Goal: Task Accomplishment & Management: Use online tool/utility

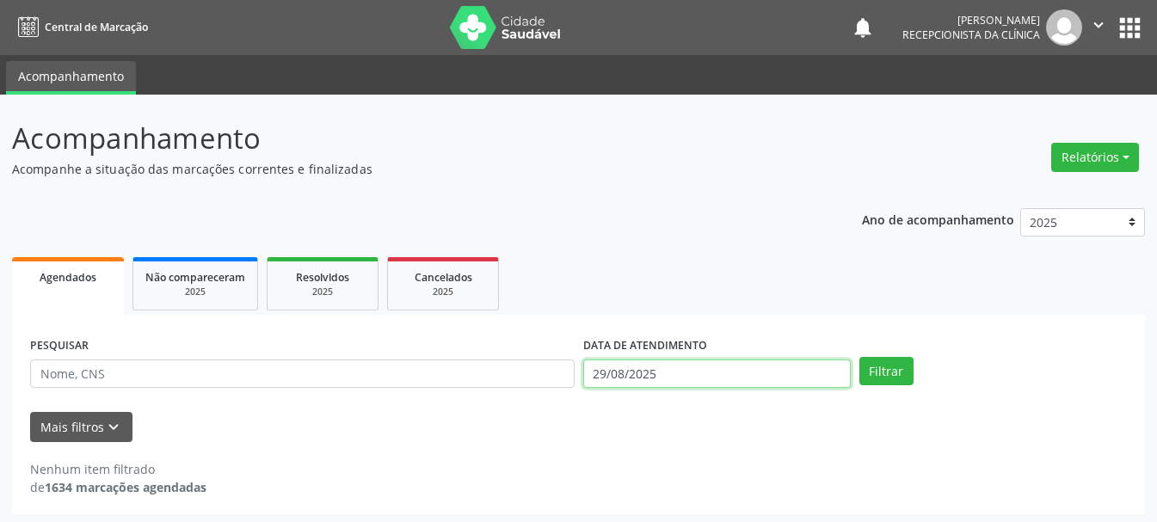
click at [641, 384] on input "29/08/2025" at bounding box center [717, 374] width 268 height 29
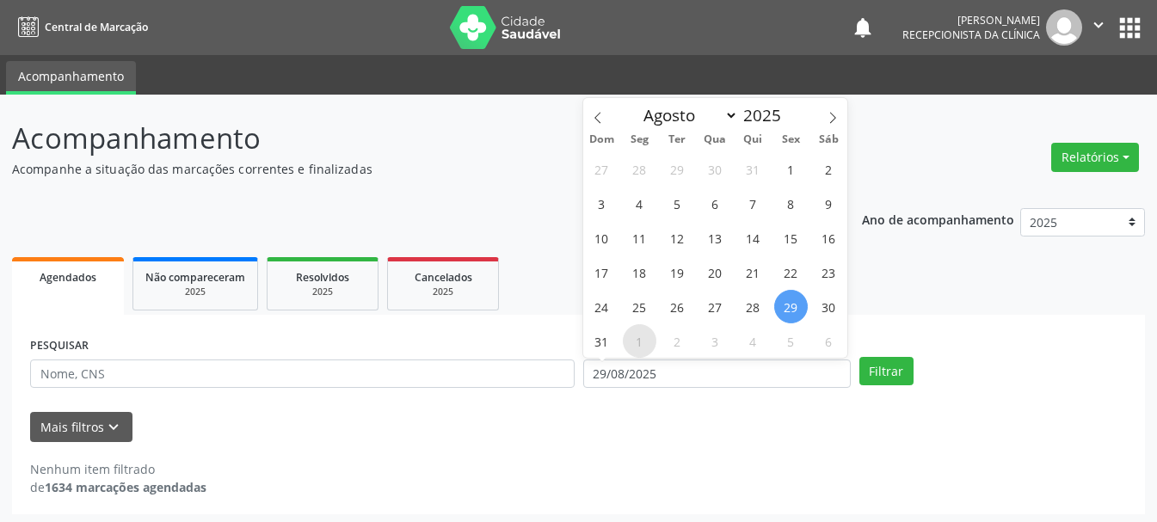
click at [637, 348] on span "1" at bounding box center [640, 341] width 34 height 34
type input "[DATE]"
click at [637, 348] on span "1" at bounding box center [640, 341] width 34 height 34
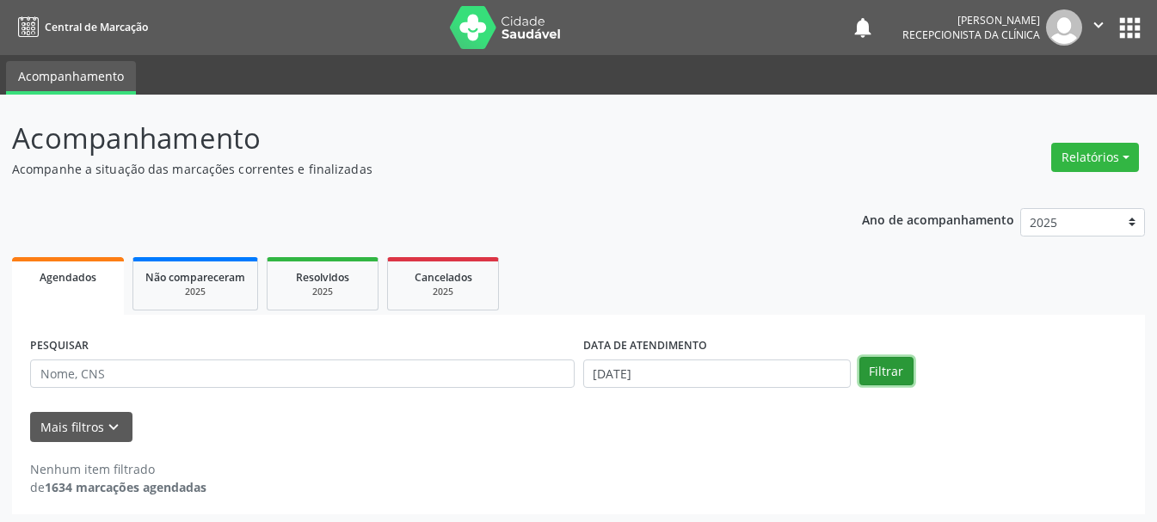
click at [888, 366] on button "Filtrar" at bounding box center [886, 371] width 54 height 29
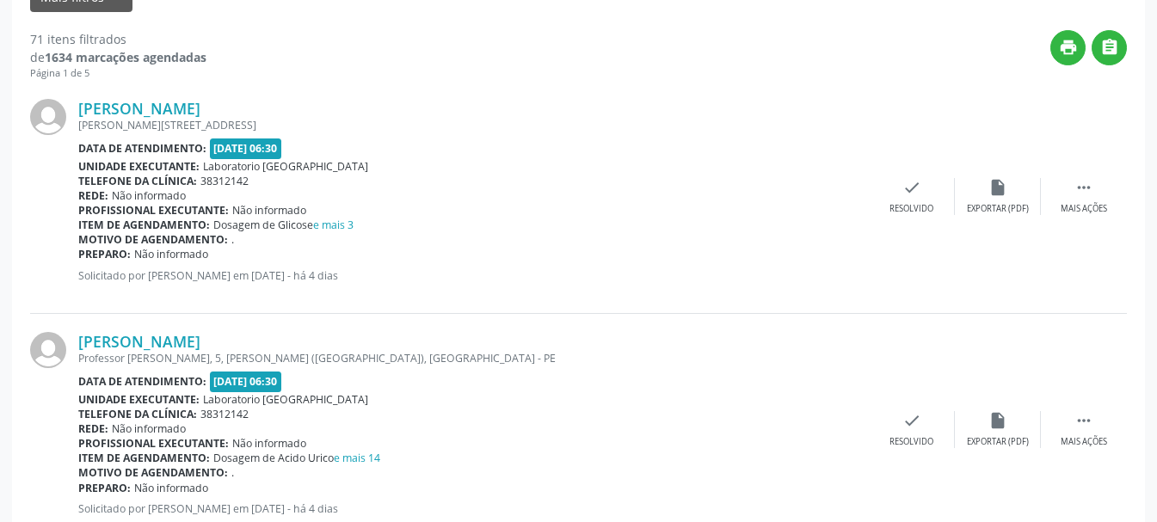
scroll to position [172, 0]
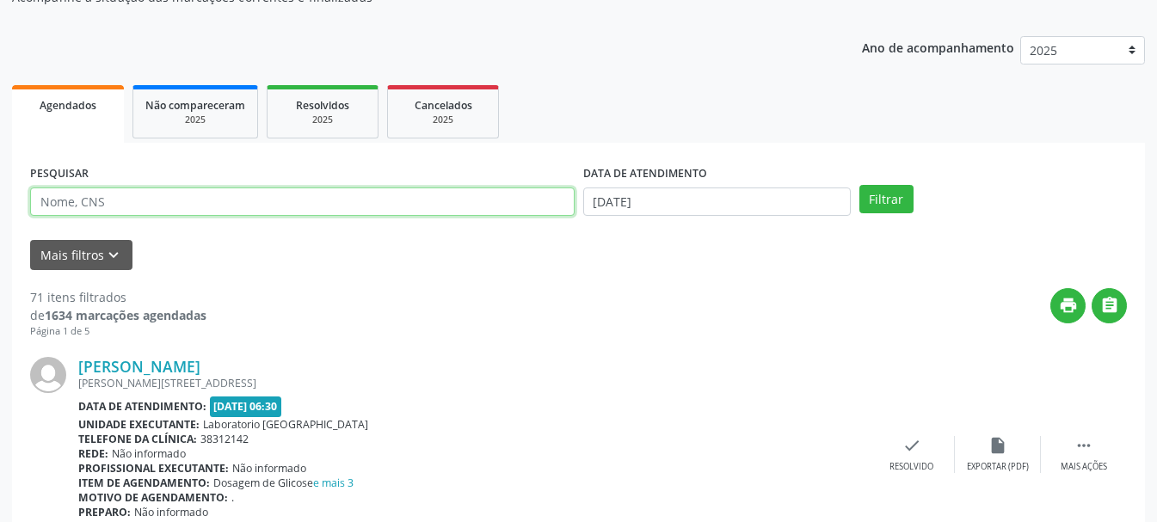
click at [531, 207] on input "text" at bounding box center [302, 202] width 544 height 29
click at [859, 185] on button "Filtrar" at bounding box center [886, 199] width 54 height 29
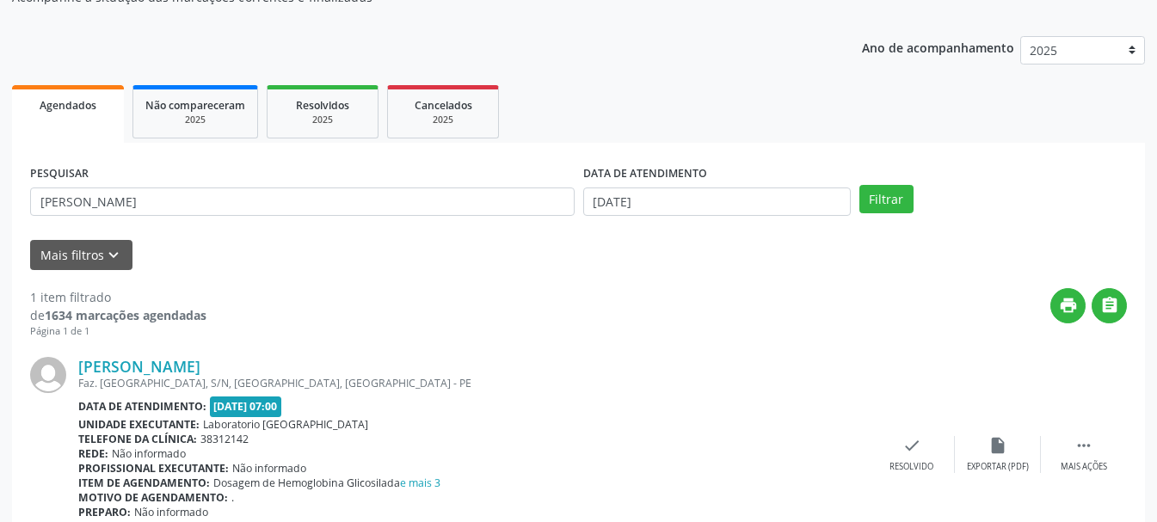
scroll to position [251, 0]
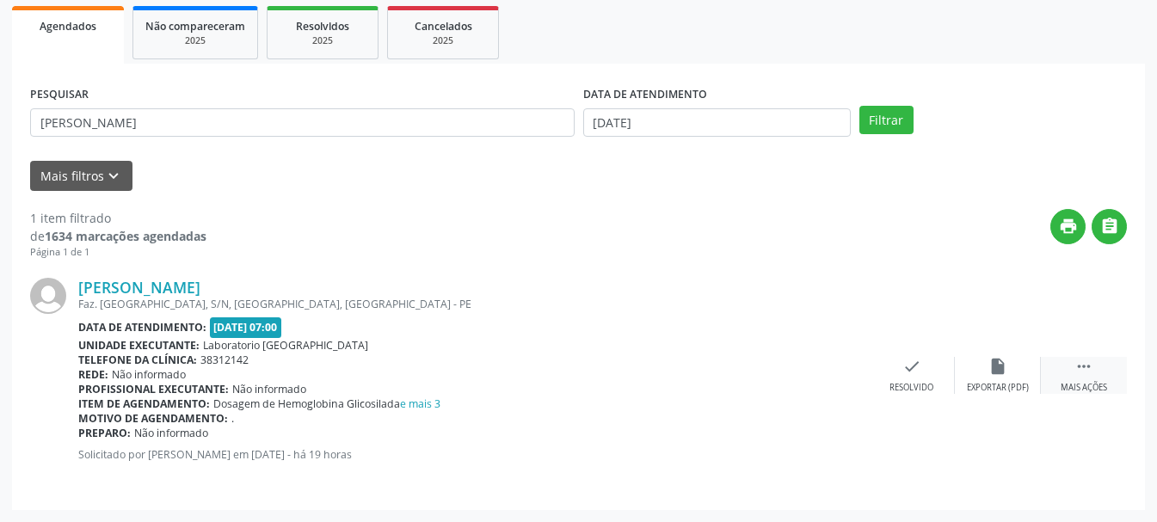
click at [1068, 365] on div " Mais ações" at bounding box center [1084, 375] width 86 height 37
click at [848, 377] on div "print Imprimir" at bounding box center [826, 375] width 86 height 37
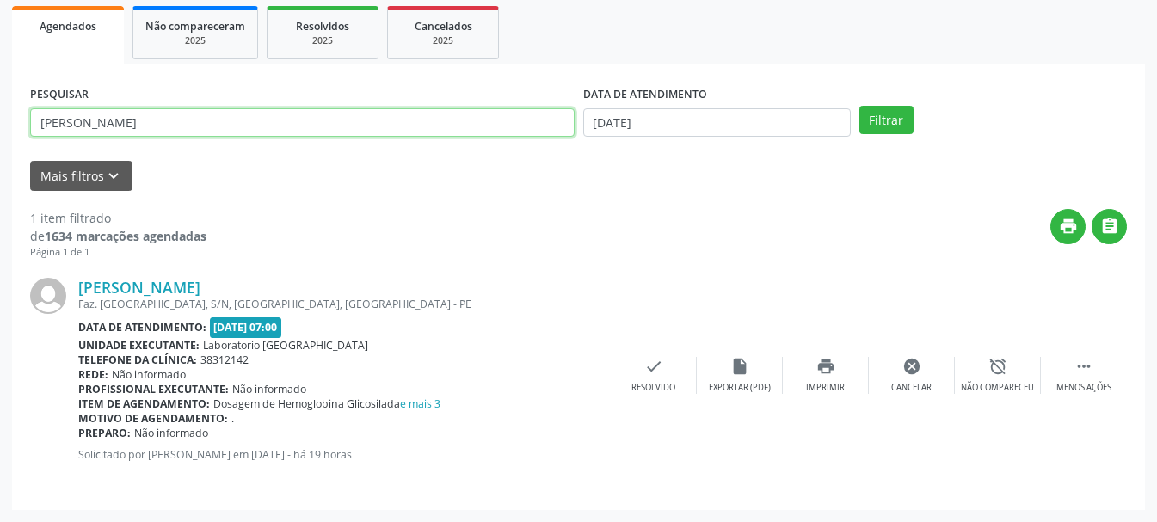
click at [199, 111] on input "[PERSON_NAME]" at bounding box center [302, 122] width 544 height 29
drag, startPoint x: 189, startPoint y: 129, endPoint x: 37, endPoint y: 126, distance: 152.3
click at [37, 126] on input "[PERSON_NAME]" at bounding box center [302, 122] width 544 height 29
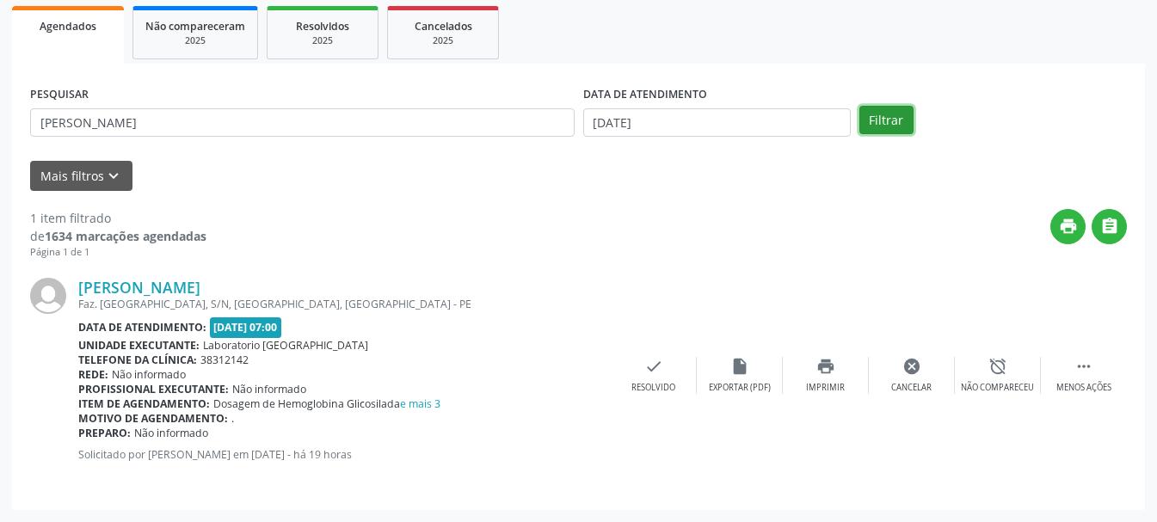
click at [864, 117] on button "Filtrar" at bounding box center [886, 120] width 54 height 29
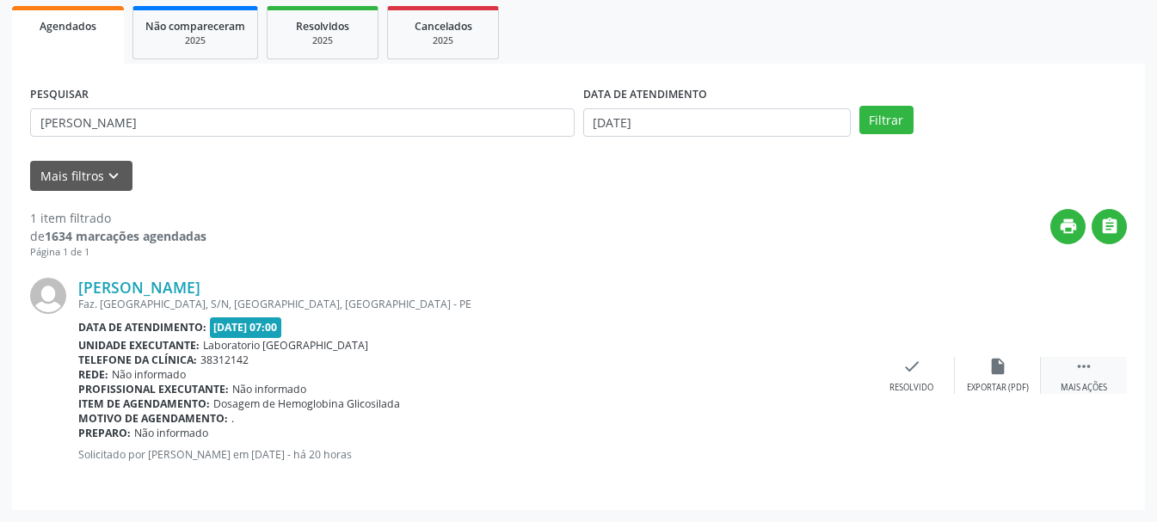
click at [1099, 372] on div " Mais ações" at bounding box center [1084, 375] width 86 height 37
click at [812, 376] on div "print Imprimir" at bounding box center [826, 375] width 86 height 37
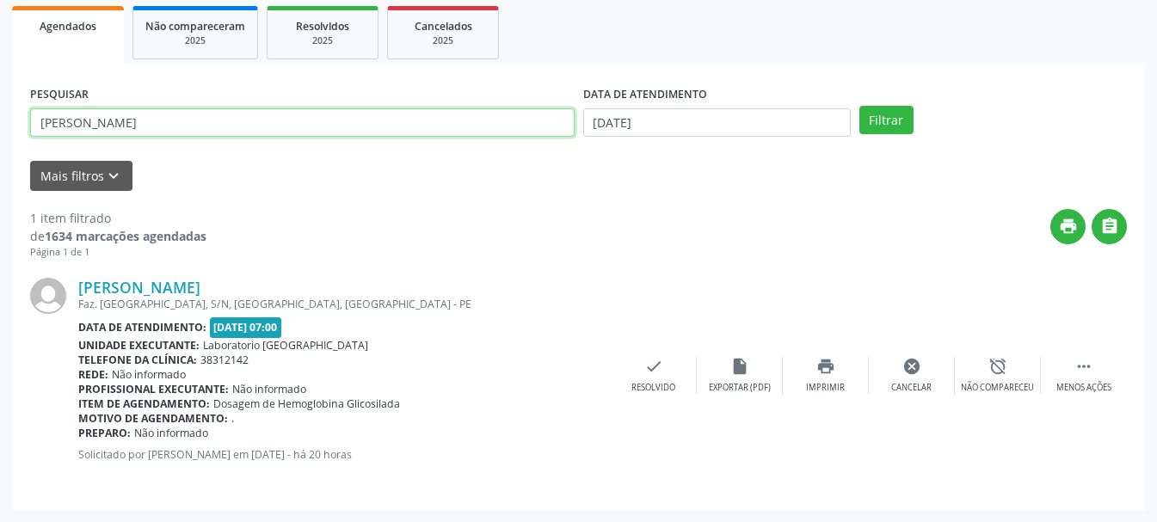
click at [361, 126] on input "[PERSON_NAME]" at bounding box center [302, 122] width 544 height 29
type input "m"
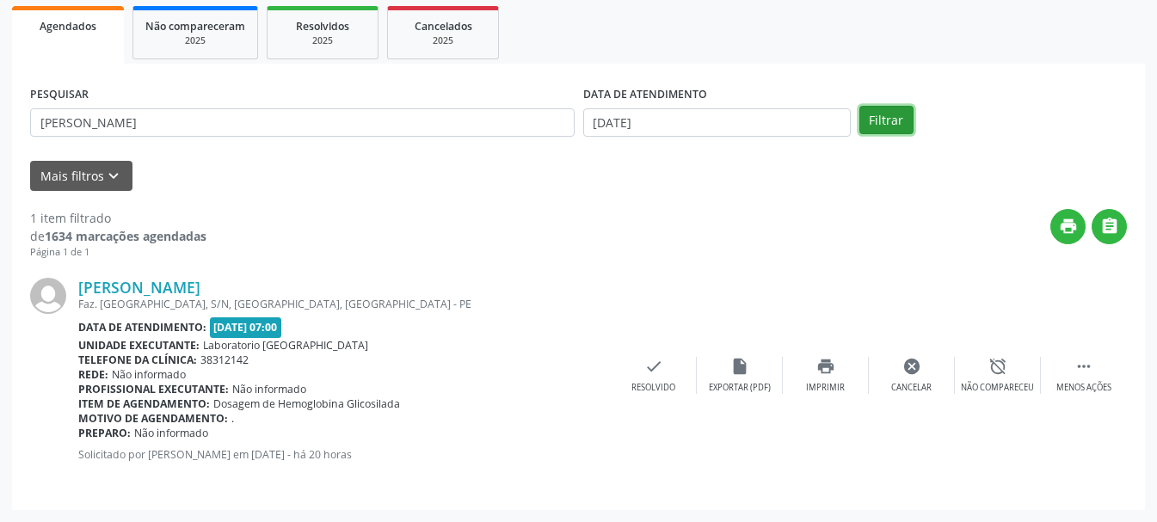
click at [902, 123] on button "Filtrar" at bounding box center [886, 120] width 54 height 29
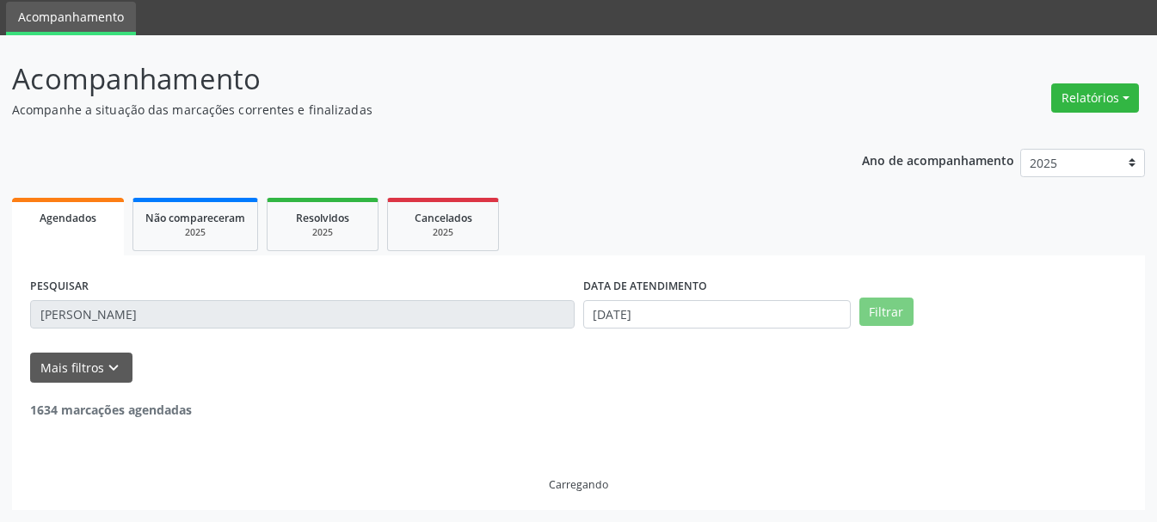
scroll to position [4, 0]
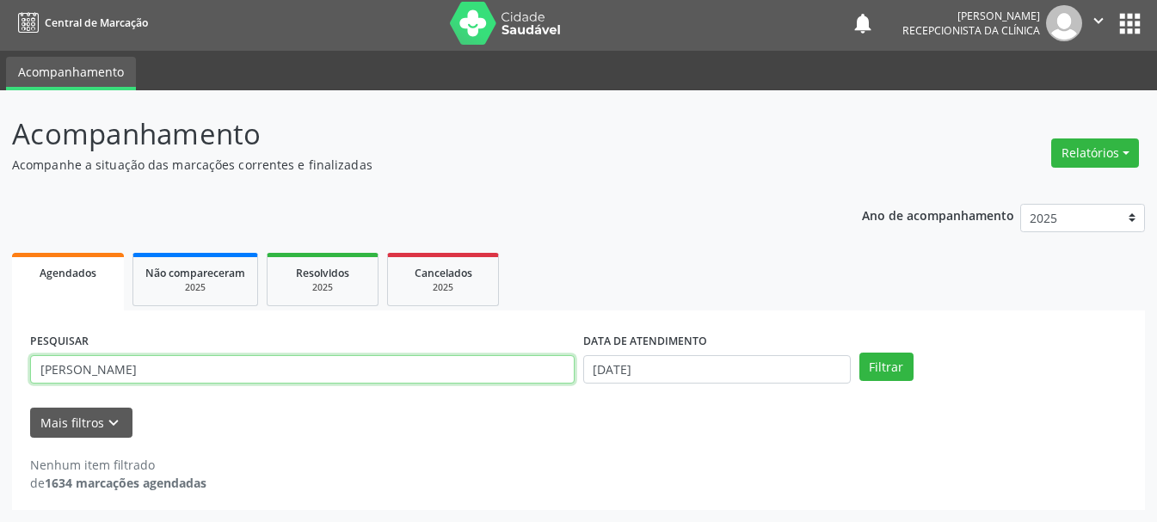
click at [185, 370] on input "[PERSON_NAME]" at bounding box center [302, 369] width 544 height 29
type input "e"
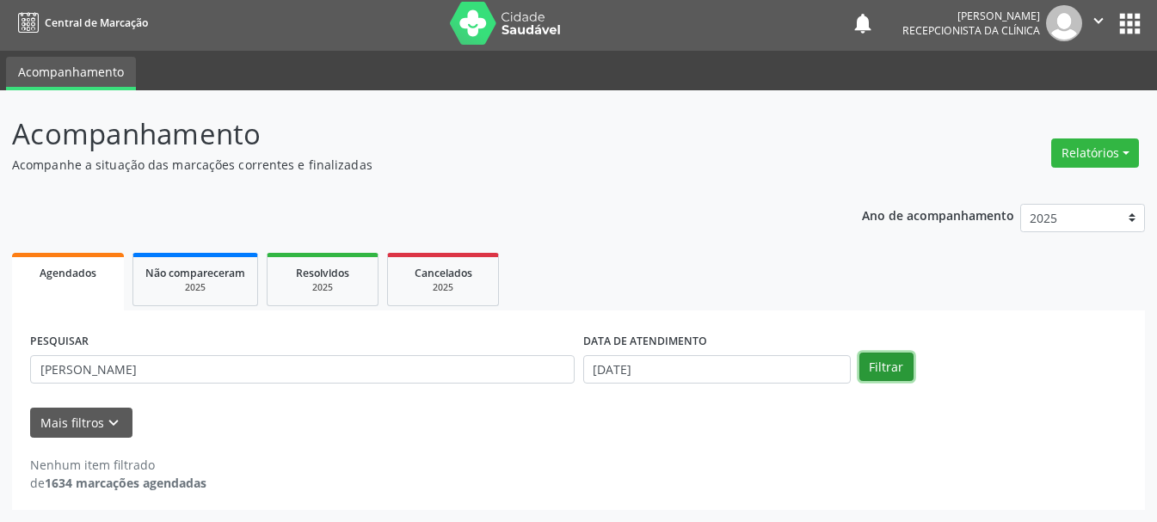
click at [881, 367] on button "Filtrar" at bounding box center [886, 367] width 54 height 29
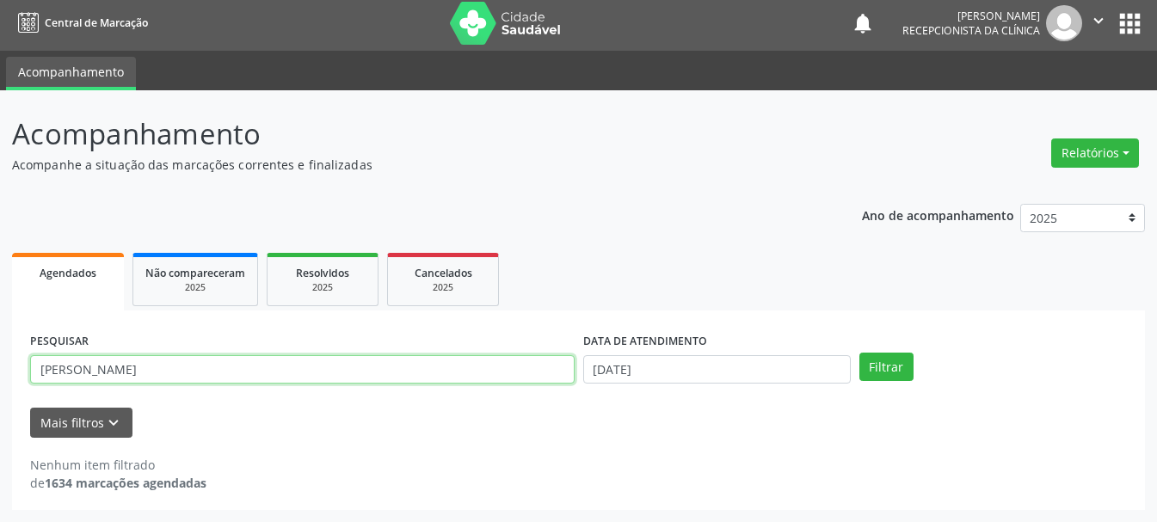
click at [77, 375] on input "[PERSON_NAME]" at bounding box center [302, 369] width 544 height 29
click at [859, 353] on button "Filtrar" at bounding box center [886, 367] width 54 height 29
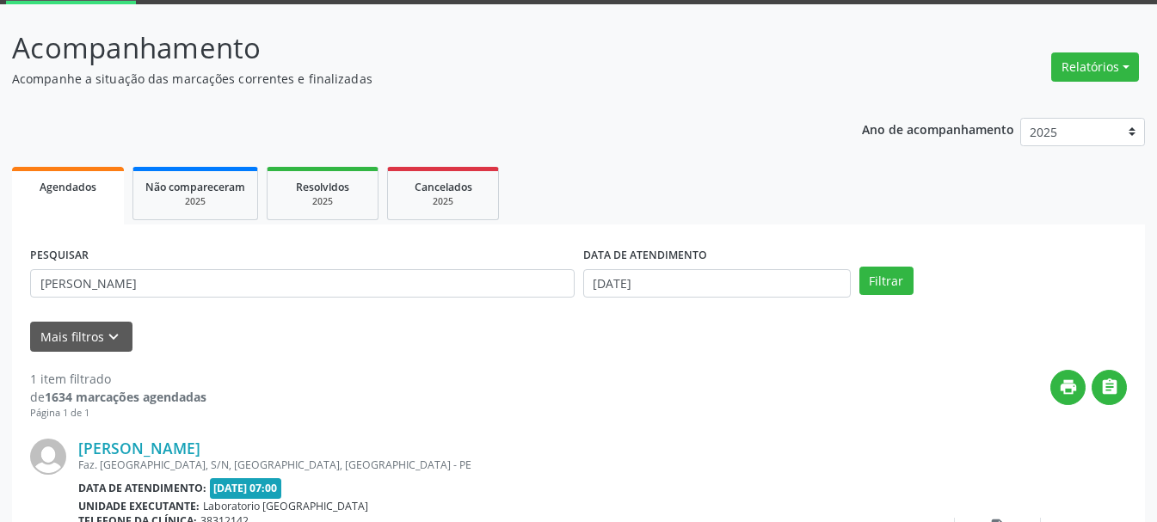
scroll to position [251, 0]
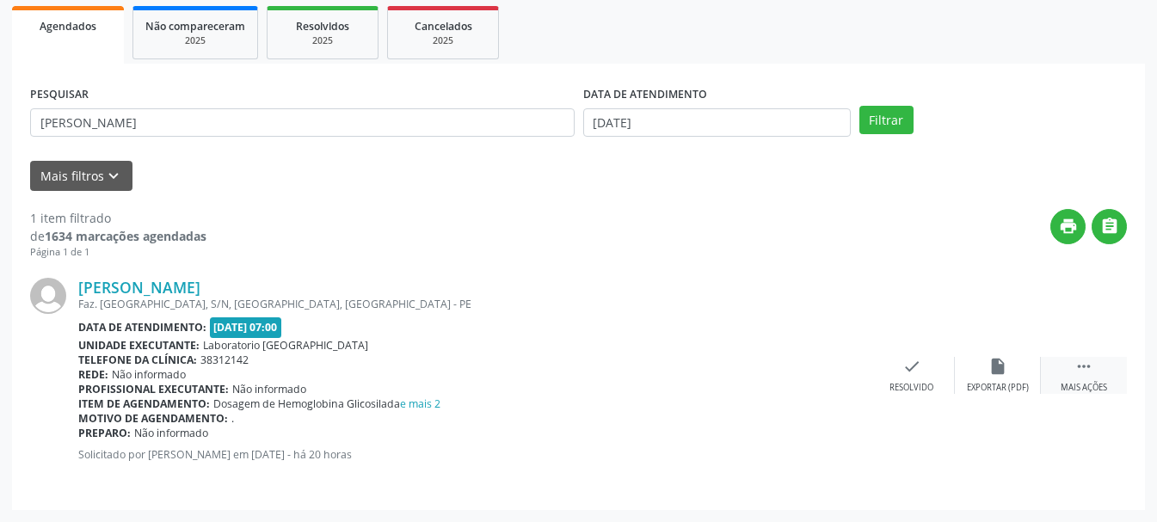
click at [1073, 373] on div " Mais ações" at bounding box center [1084, 375] width 86 height 37
click at [821, 378] on div "print Imprimir" at bounding box center [826, 375] width 86 height 37
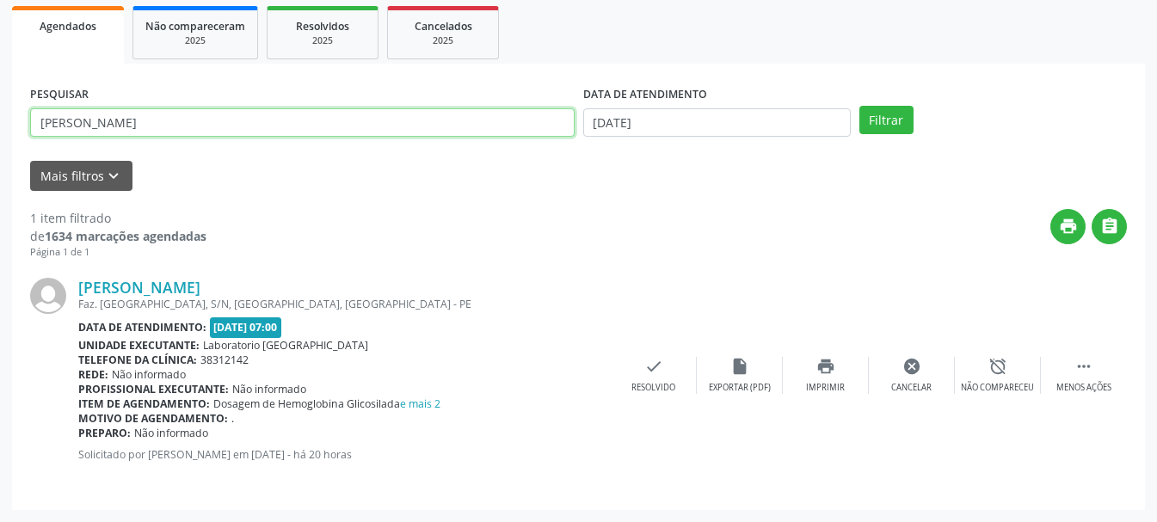
drag, startPoint x: 354, startPoint y: 117, endPoint x: 34, endPoint y: 133, distance: 320.4
click at [34, 133] on input "[PERSON_NAME]" at bounding box center [302, 122] width 544 height 29
click at [859, 106] on button "Filtrar" at bounding box center [886, 120] width 54 height 29
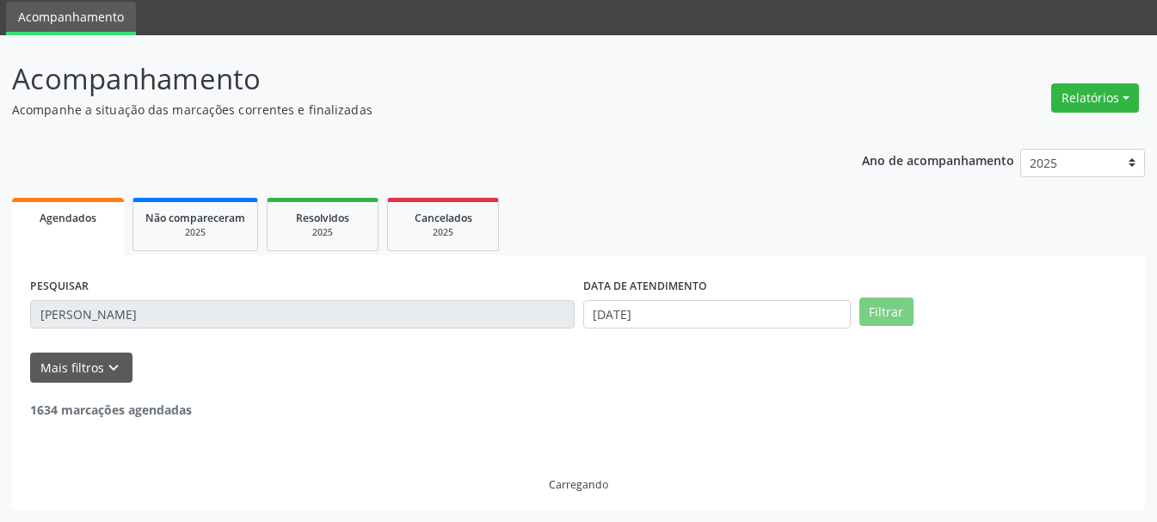
scroll to position [4, 0]
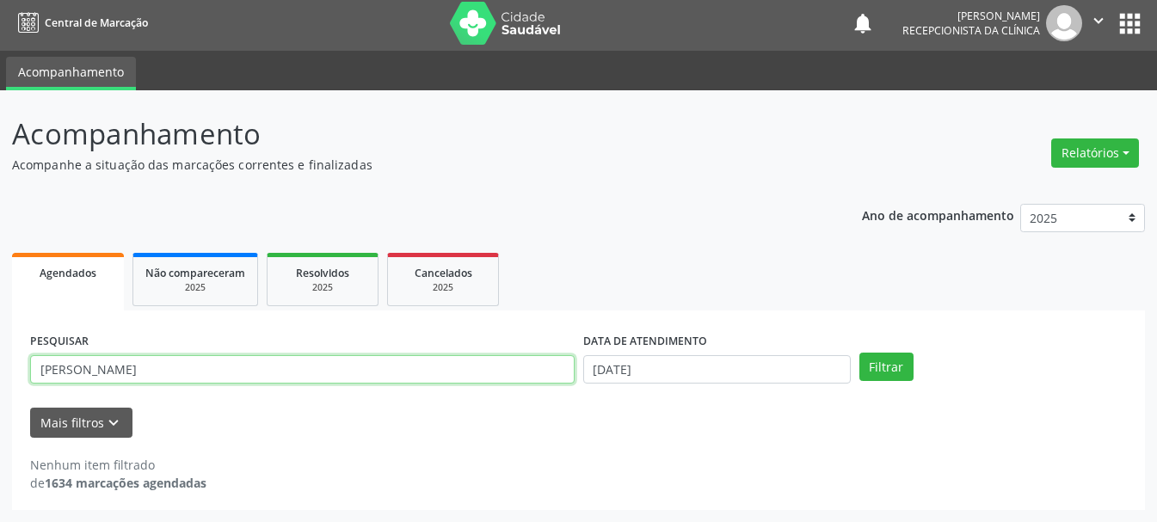
click at [212, 372] on input "[PERSON_NAME]" at bounding box center [302, 369] width 544 height 29
drag, startPoint x: 215, startPoint y: 373, endPoint x: 0, endPoint y: 362, distance: 215.3
click at [0, 362] on div "Acompanhamento Acompanhe a situação das marcações correntes e finalizadas Relat…" at bounding box center [578, 306] width 1157 height 432
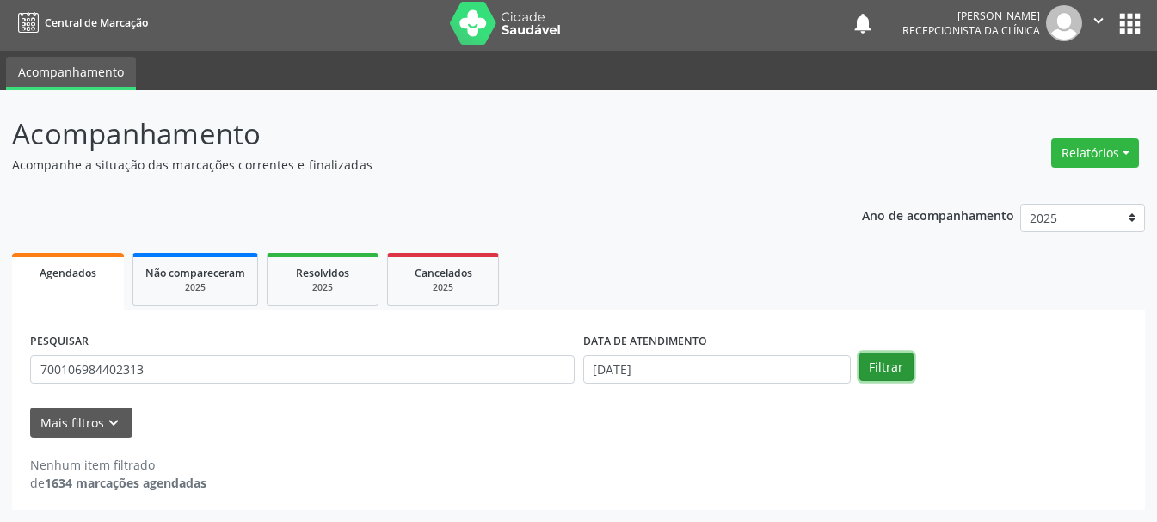
click at [888, 361] on button "Filtrar" at bounding box center [886, 367] width 54 height 29
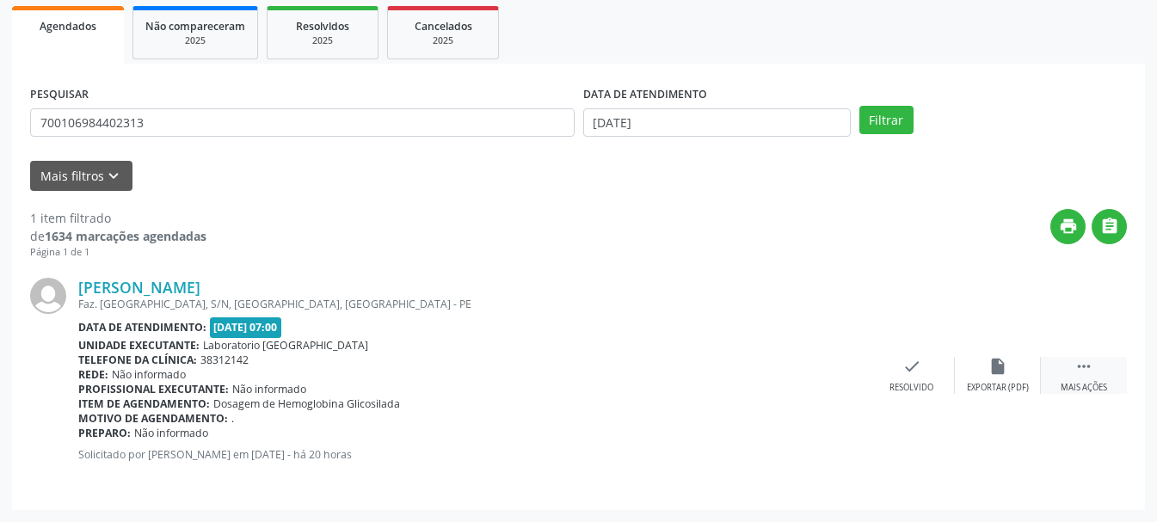
click at [1076, 372] on icon "" at bounding box center [1083, 366] width 19 height 19
click at [826, 373] on icon "print" at bounding box center [825, 366] width 19 height 19
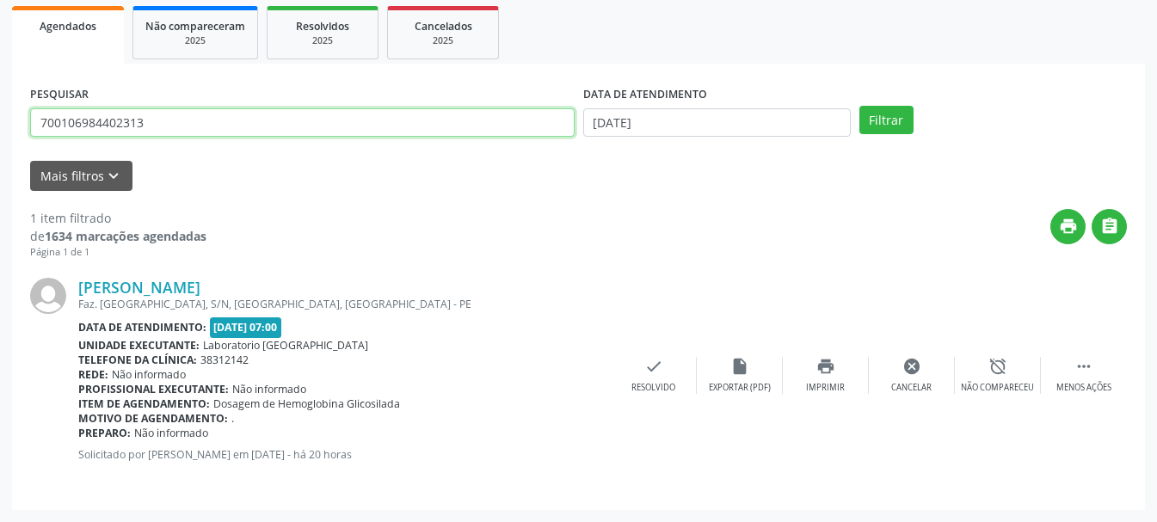
drag, startPoint x: 167, startPoint y: 123, endPoint x: 1, endPoint y: 145, distance: 167.4
click at [1, 145] on div "Acompanhamento Acompanhe a situação das marcações correntes e finalizadas Relat…" at bounding box center [578, 182] width 1157 height 679
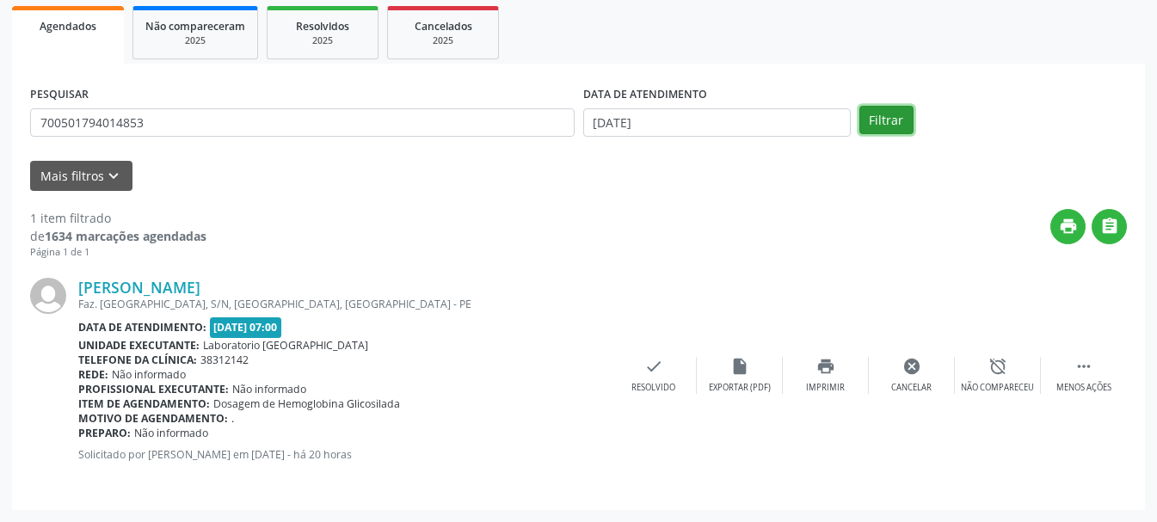
click at [870, 120] on button "Filtrar" at bounding box center [886, 120] width 54 height 29
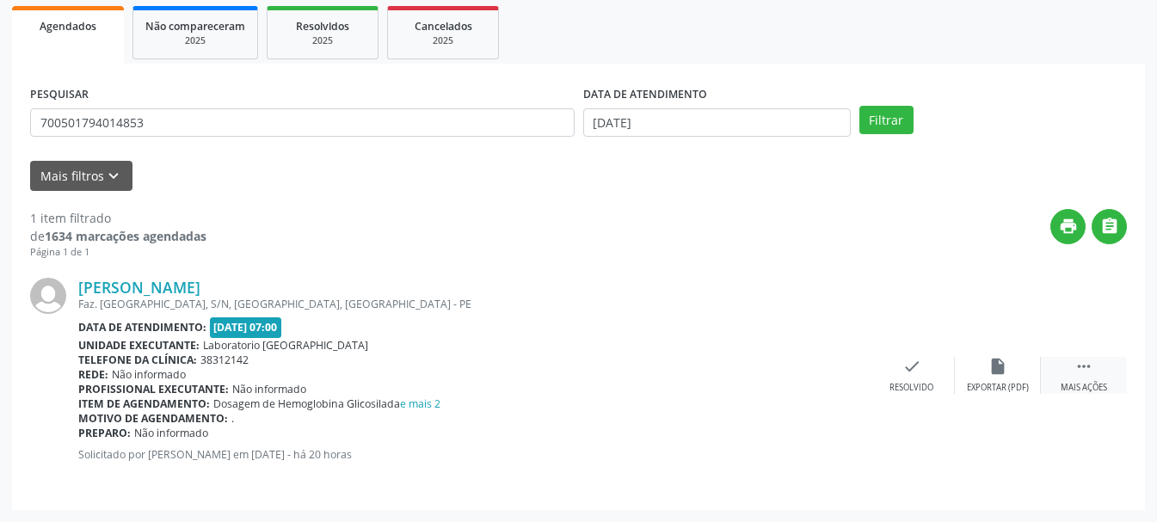
click at [1083, 378] on div " Mais ações" at bounding box center [1084, 375] width 86 height 37
click at [818, 388] on div "Imprimir" at bounding box center [825, 388] width 39 height 12
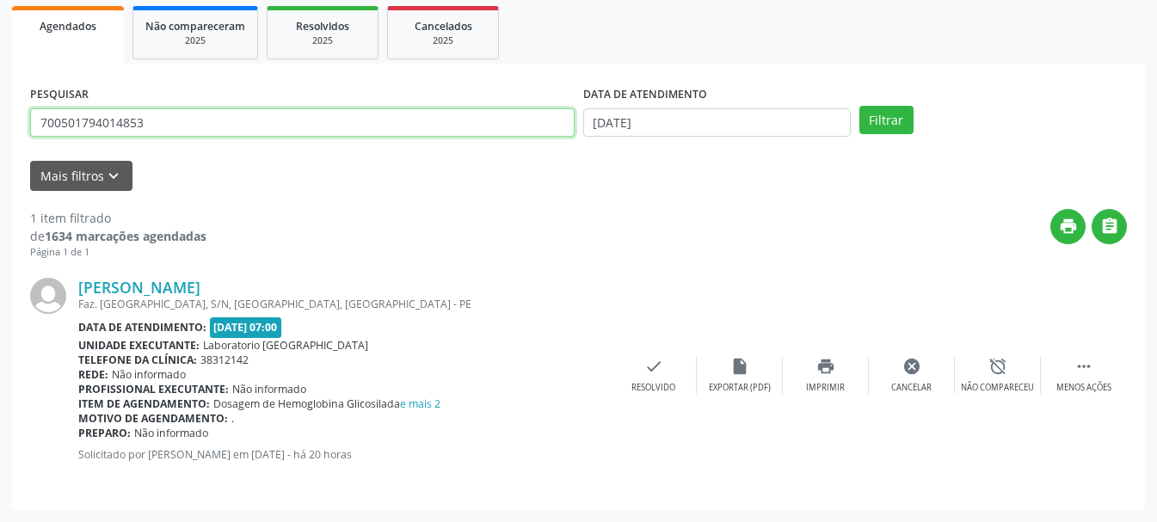
click at [392, 132] on input "700501794014853" at bounding box center [302, 122] width 544 height 29
type input "7"
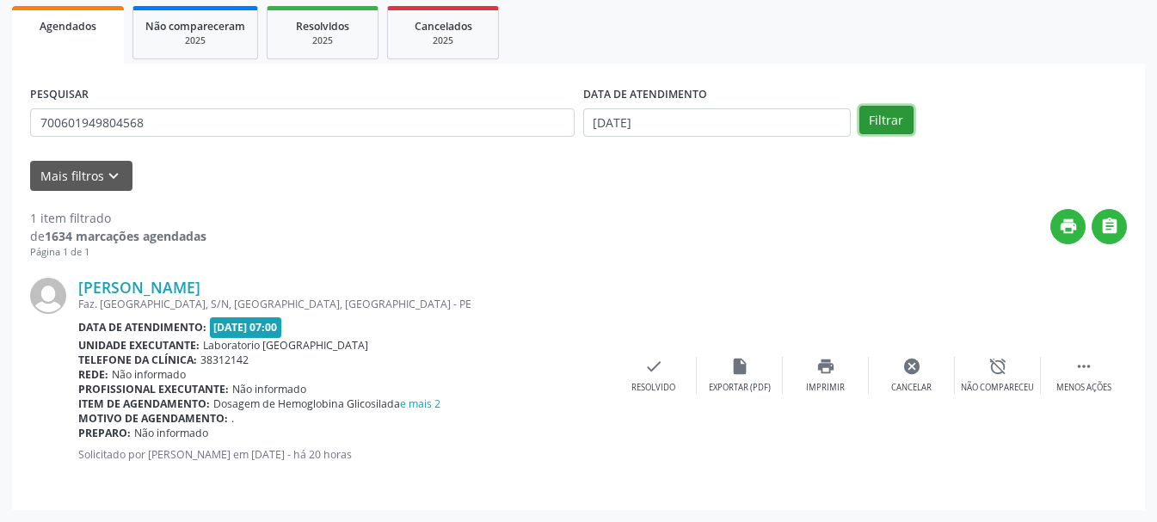
click at [907, 124] on button "Filtrar" at bounding box center [886, 120] width 54 height 29
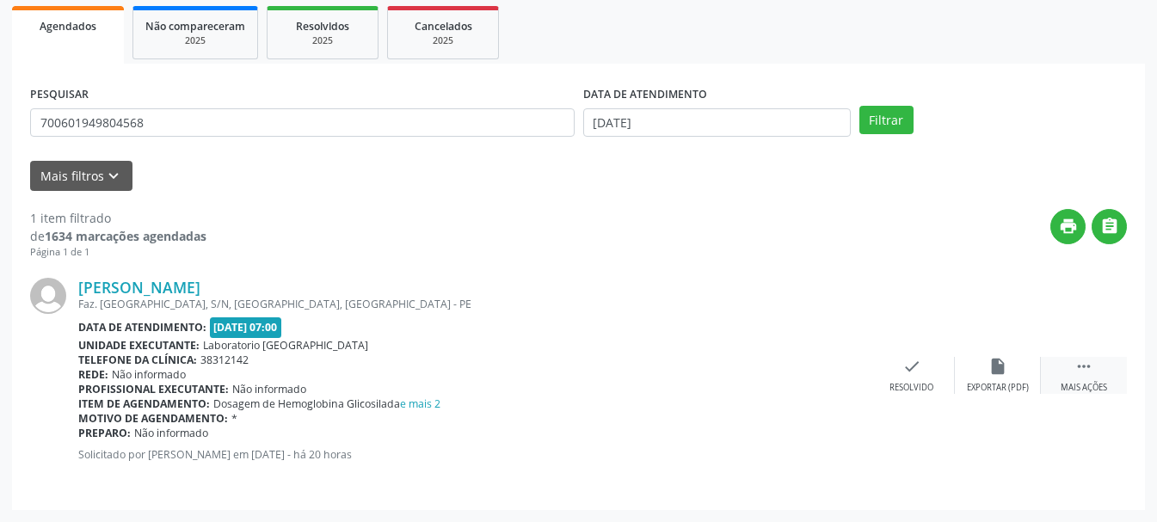
click at [1087, 378] on div " Mais ações" at bounding box center [1084, 375] width 86 height 37
click at [812, 378] on div "print Imprimir" at bounding box center [826, 375] width 86 height 37
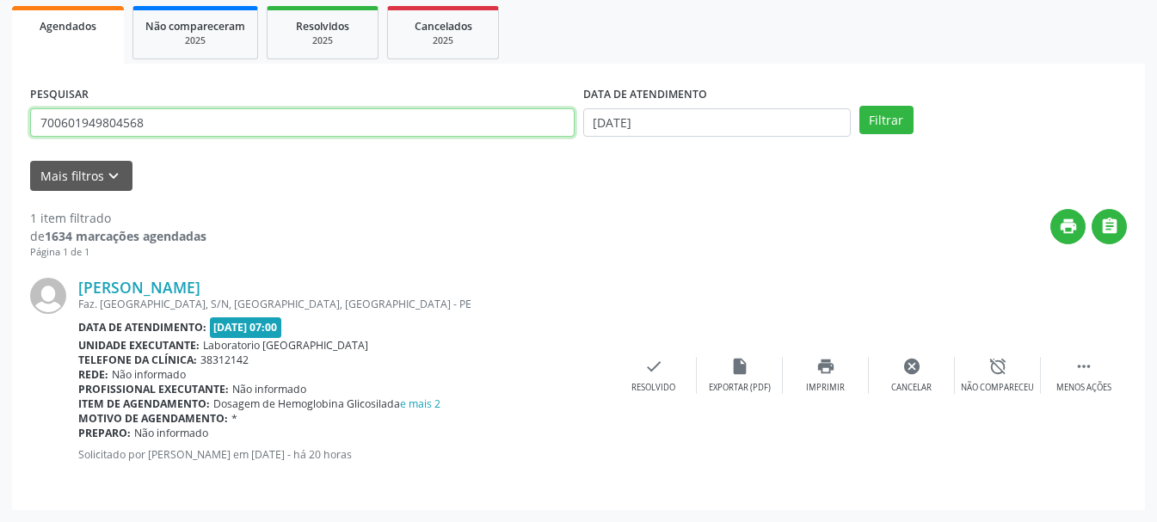
click at [516, 124] on input "700601949804568" at bounding box center [302, 122] width 544 height 29
type input "7"
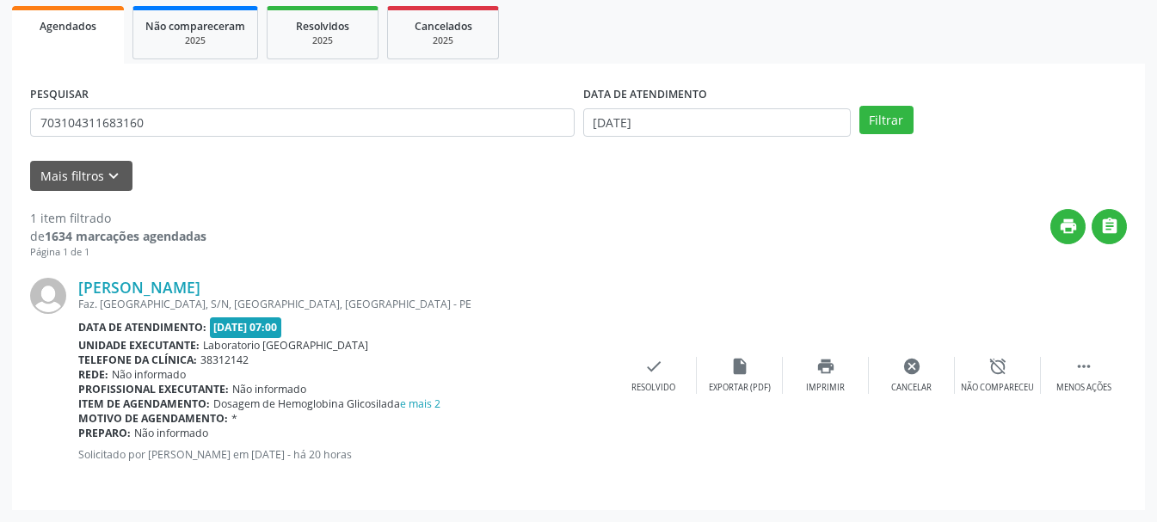
click at [913, 130] on div "Filtrar" at bounding box center [993, 120] width 276 height 29
click at [896, 132] on button "Filtrar" at bounding box center [886, 120] width 54 height 29
click at [1091, 384] on div "Mais ações" at bounding box center [1084, 388] width 46 height 12
click at [820, 379] on div "print Imprimir" at bounding box center [826, 375] width 86 height 37
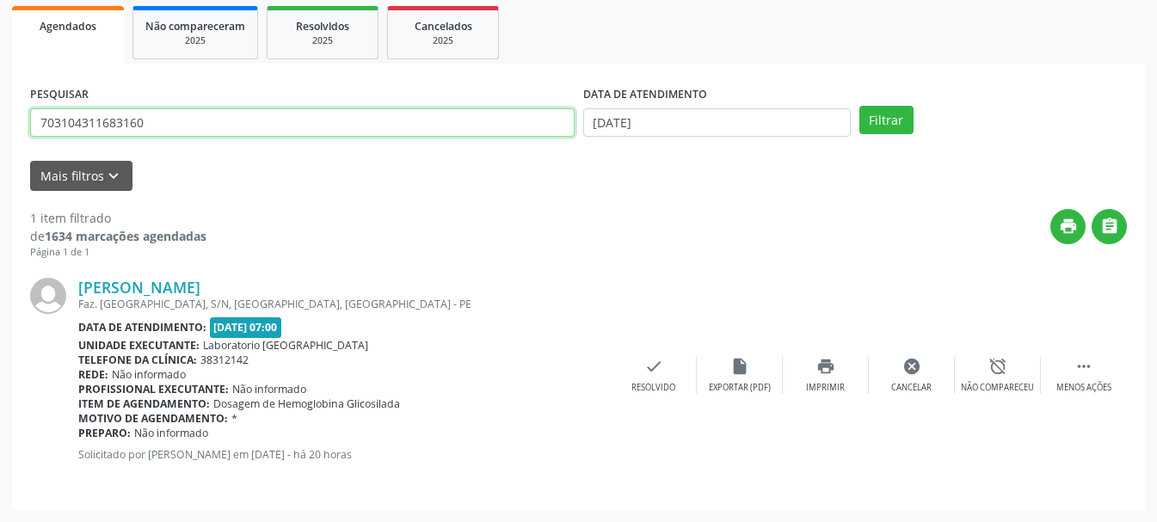
click at [253, 123] on input "703104311683160" at bounding box center [302, 122] width 544 height 29
type input "7"
type input "898002993243944"
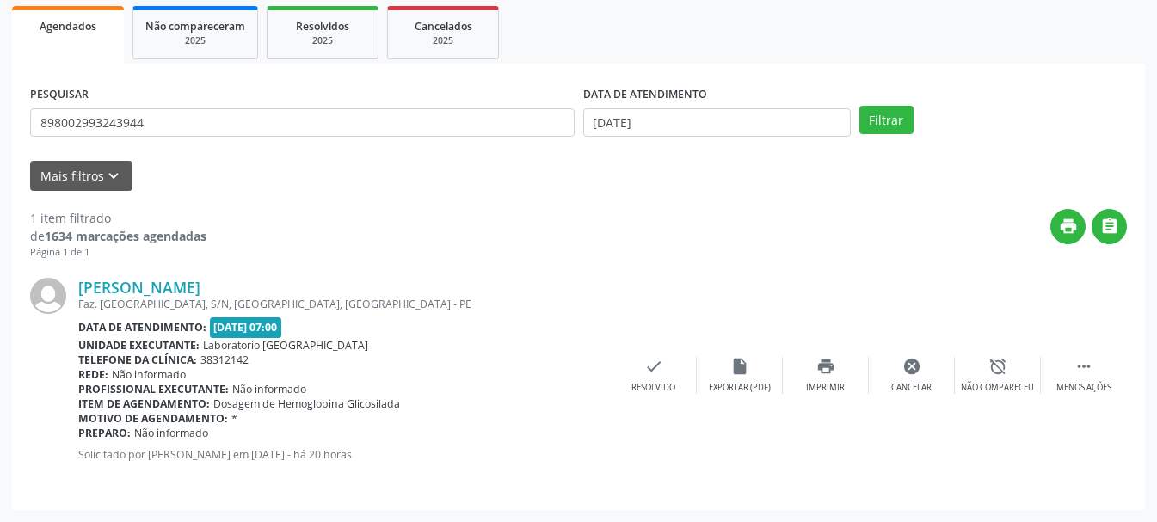
click at [883, 139] on div "PESQUISAR 898002993243944 DATA DE ATENDIMENTO [DATE] Filtrar" at bounding box center [578, 115] width 1105 height 67
click at [883, 117] on button "Filtrar" at bounding box center [886, 120] width 54 height 29
click at [913, 378] on div "check Resolvido" at bounding box center [912, 375] width 86 height 37
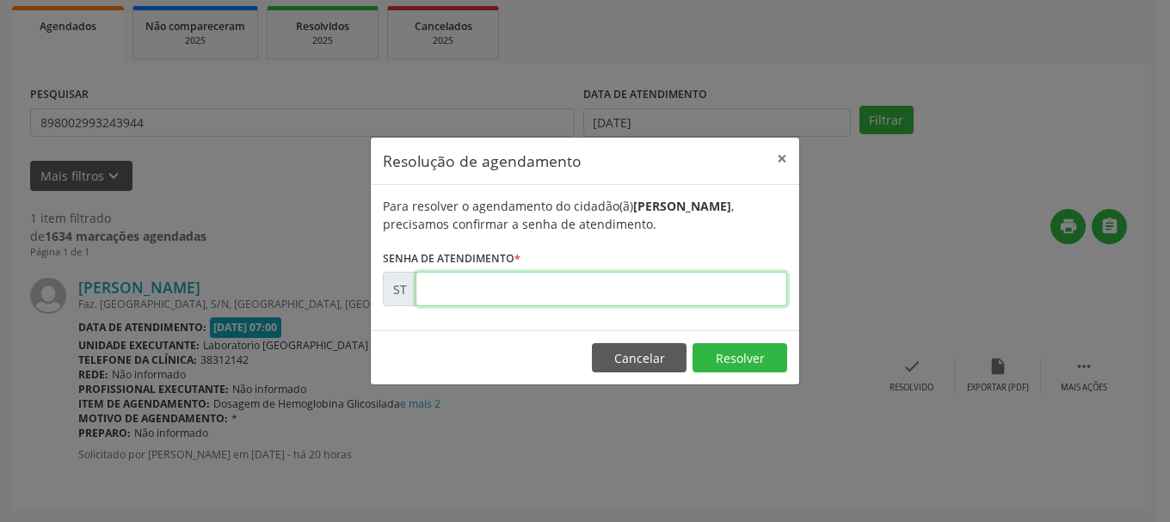
click at [527, 294] on input "text" at bounding box center [601, 289] width 372 height 34
type input "00019700"
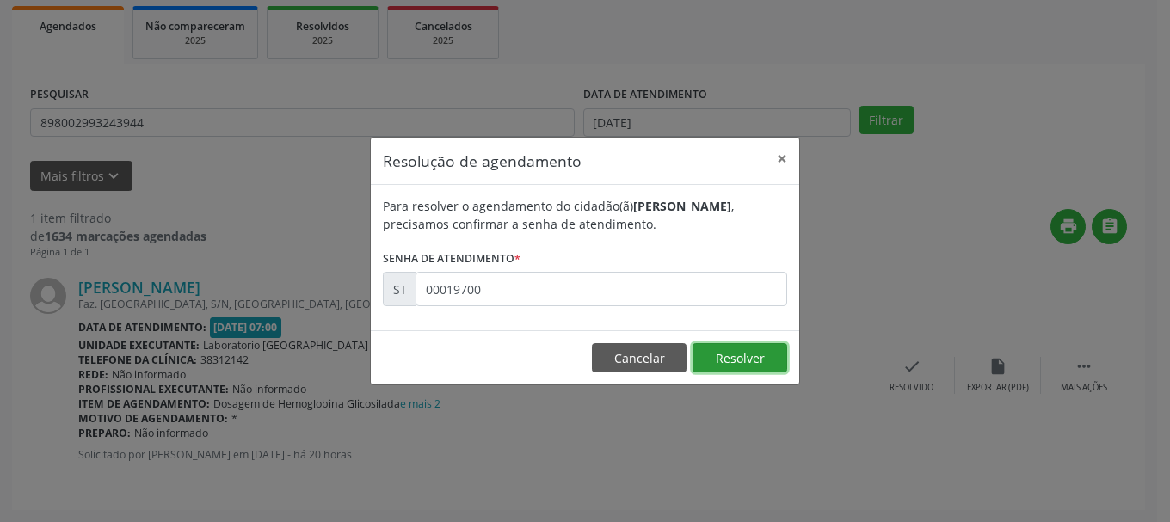
click at [756, 361] on button "Resolver" at bounding box center [739, 357] width 95 height 29
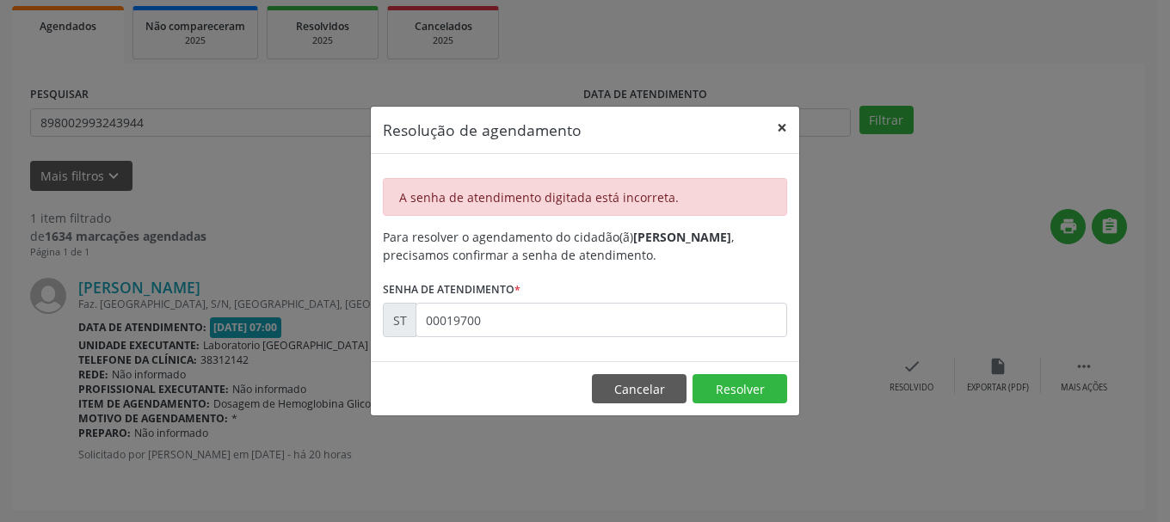
click at [782, 123] on button "×" at bounding box center [782, 128] width 34 height 42
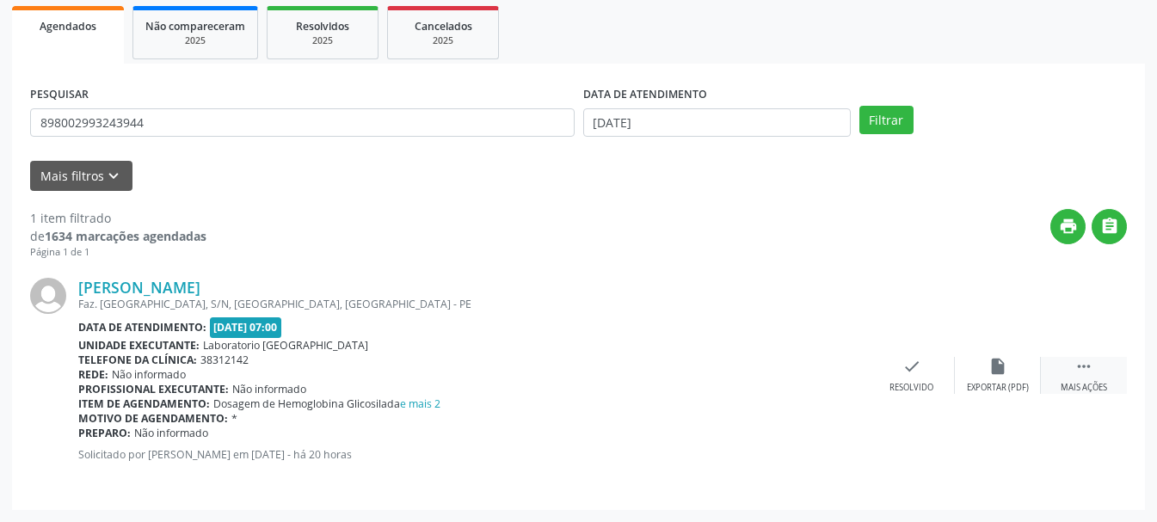
click at [1100, 376] on div " Mais ações" at bounding box center [1084, 375] width 86 height 37
click at [833, 373] on icon "print" at bounding box center [825, 366] width 19 height 19
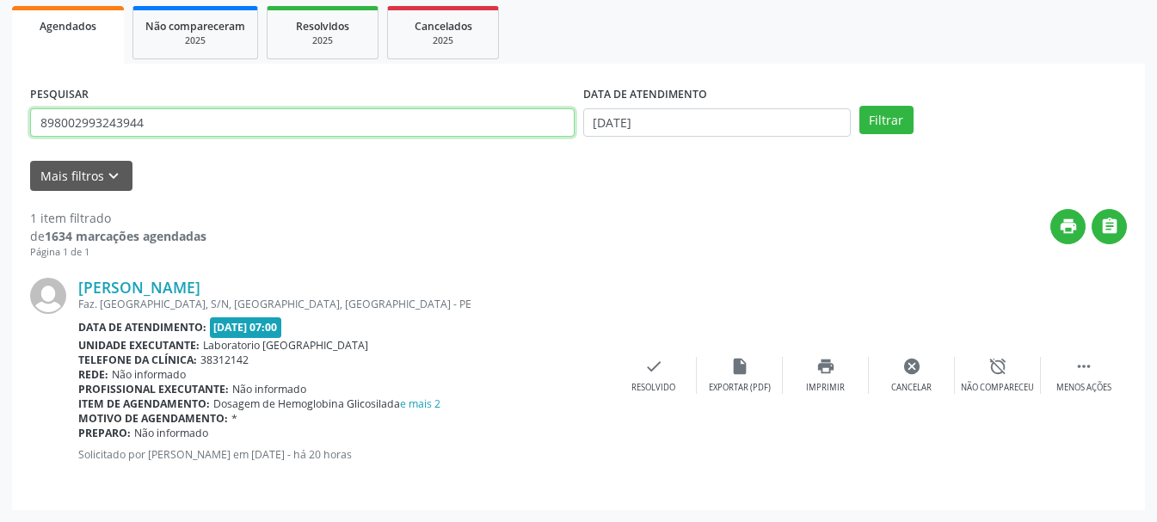
click at [322, 126] on input "898002993243944" at bounding box center [302, 122] width 544 height 29
type input "8"
type input "898004524078225"
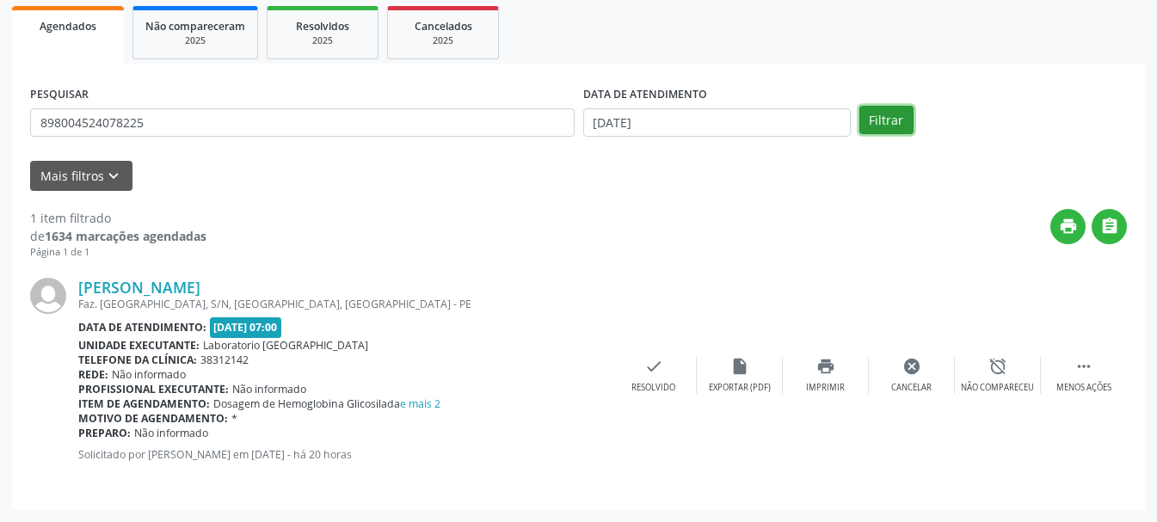
click at [883, 119] on button "Filtrar" at bounding box center [886, 120] width 54 height 29
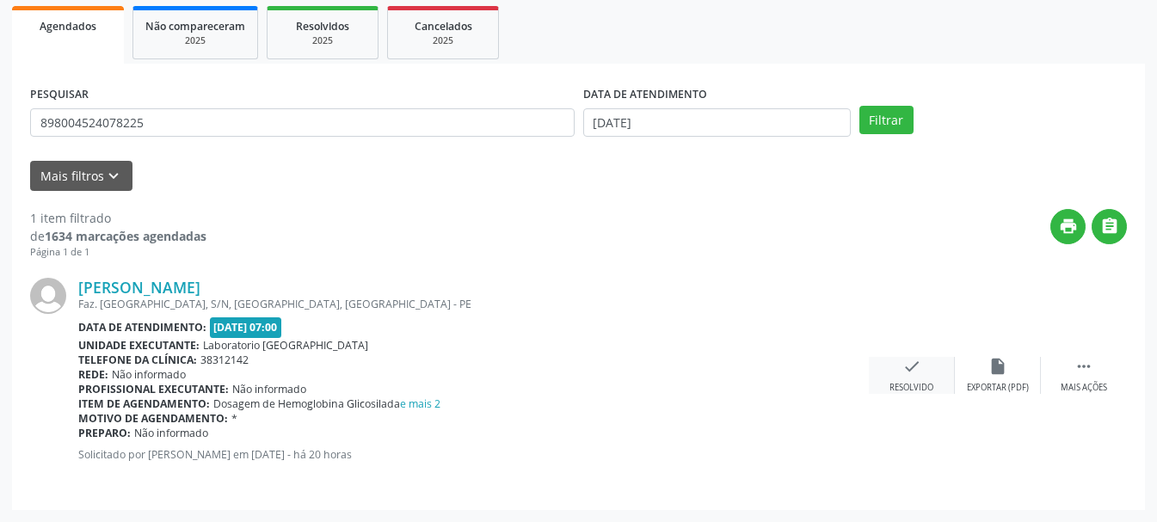
click at [906, 377] on div "check Resolvido" at bounding box center [912, 375] width 86 height 37
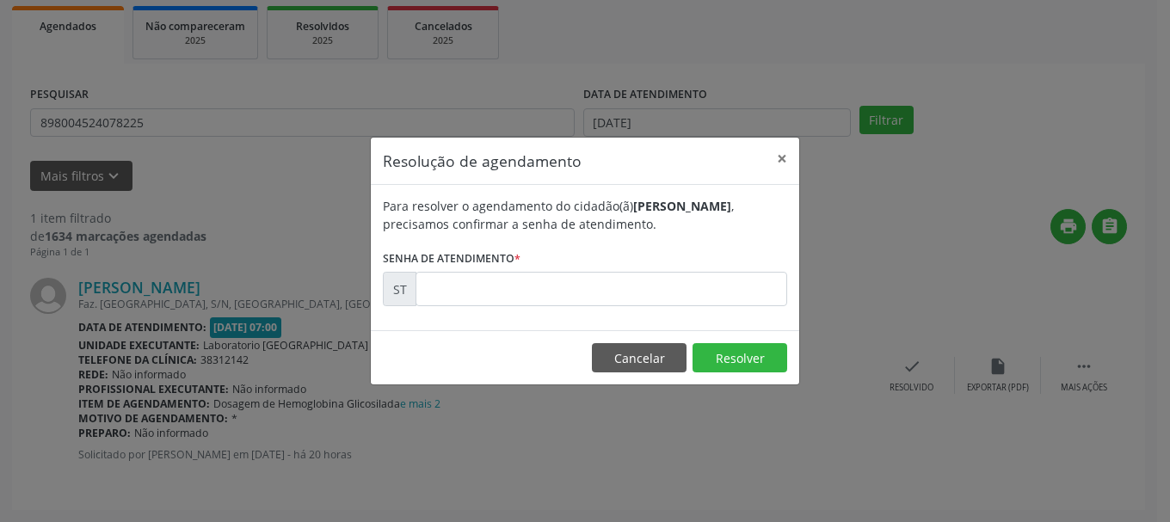
drag, startPoint x: 716, startPoint y: 324, endPoint x: 719, endPoint y: 305, distance: 19.2
click at [715, 323] on div "Para resolver o agendamento do cidadão(ã) [PERSON_NAME] , precisamos confirmar …" at bounding box center [585, 257] width 428 height 145
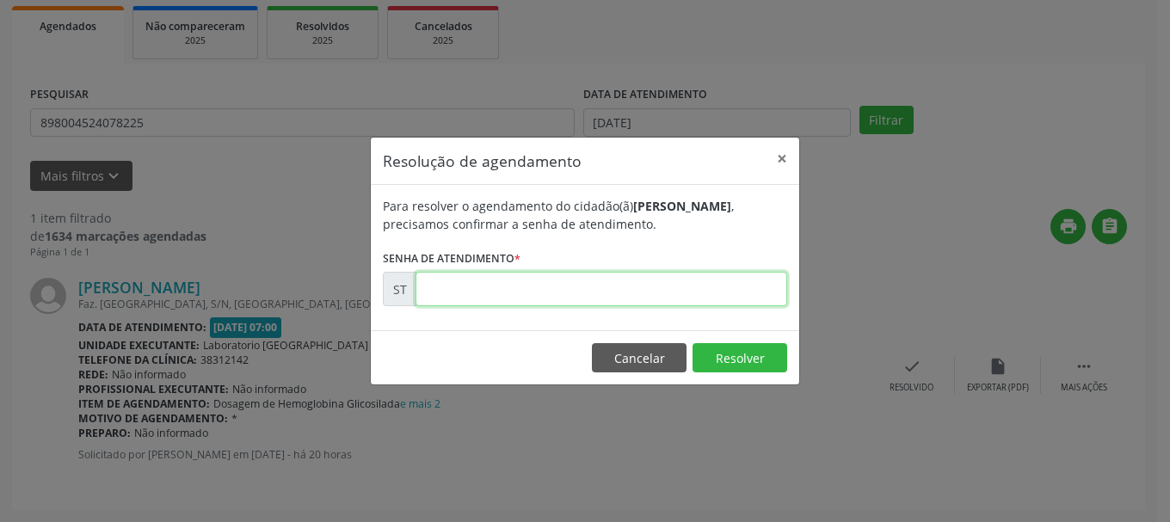
click at [726, 296] on input "text" at bounding box center [601, 289] width 372 height 34
type input "00019682"
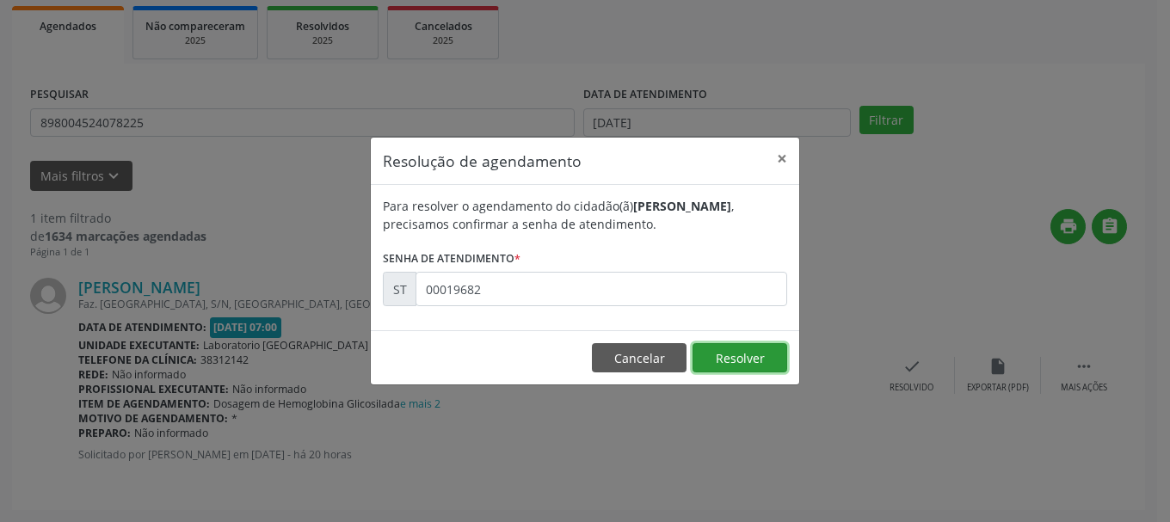
click at [769, 354] on button "Resolver" at bounding box center [739, 357] width 95 height 29
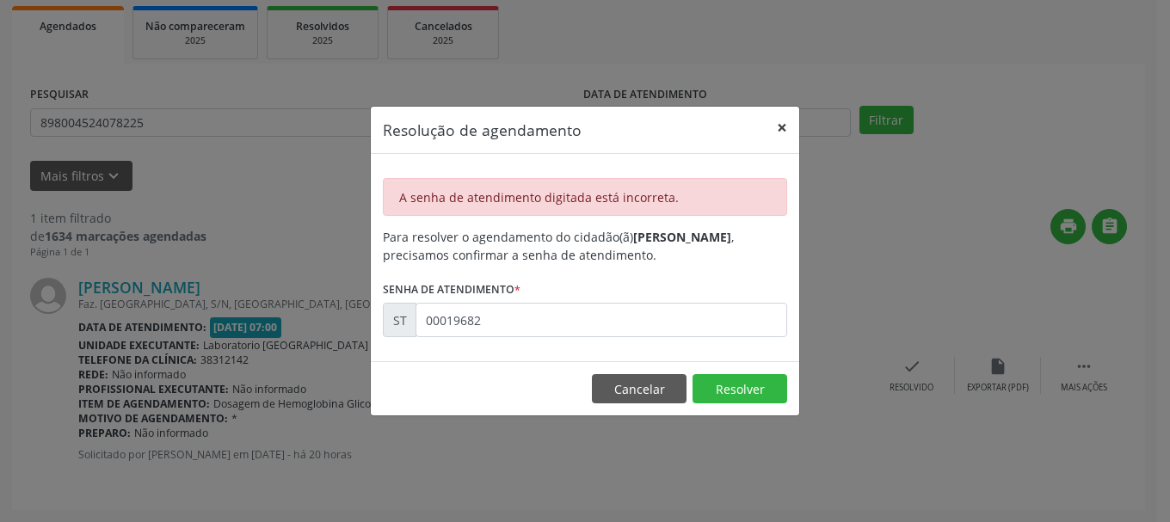
click at [778, 126] on button "×" at bounding box center [782, 128] width 34 height 42
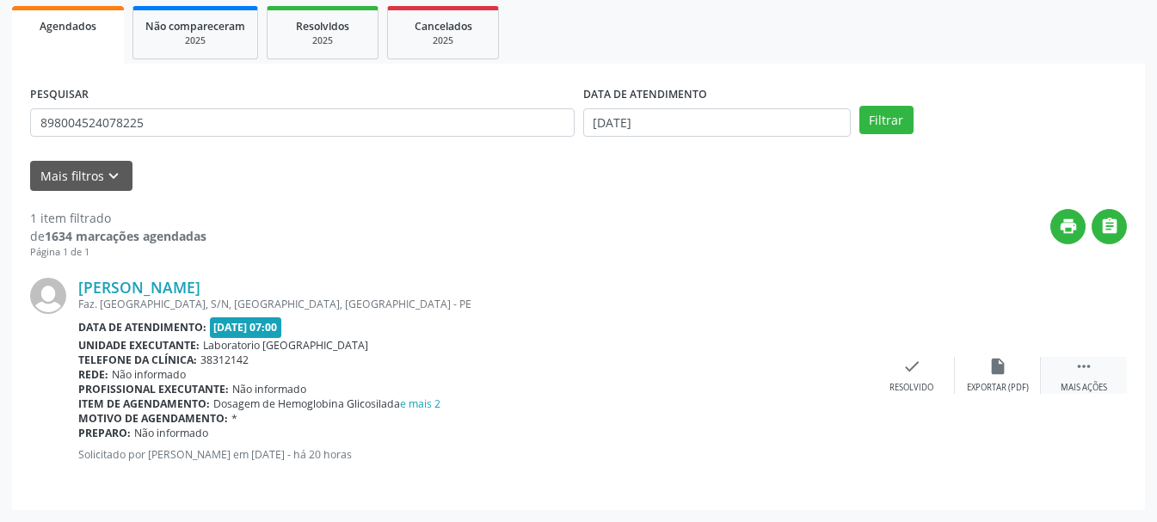
click at [1084, 364] on icon "" at bounding box center [1083, 366] width 19 height 19
click at [1072, 372] on div " Mais ações" at bounding box center [1084, 375] width 86 height 37
click at [823, 376] on icon "print" at bounding box center [825, 366] width 19 height 19
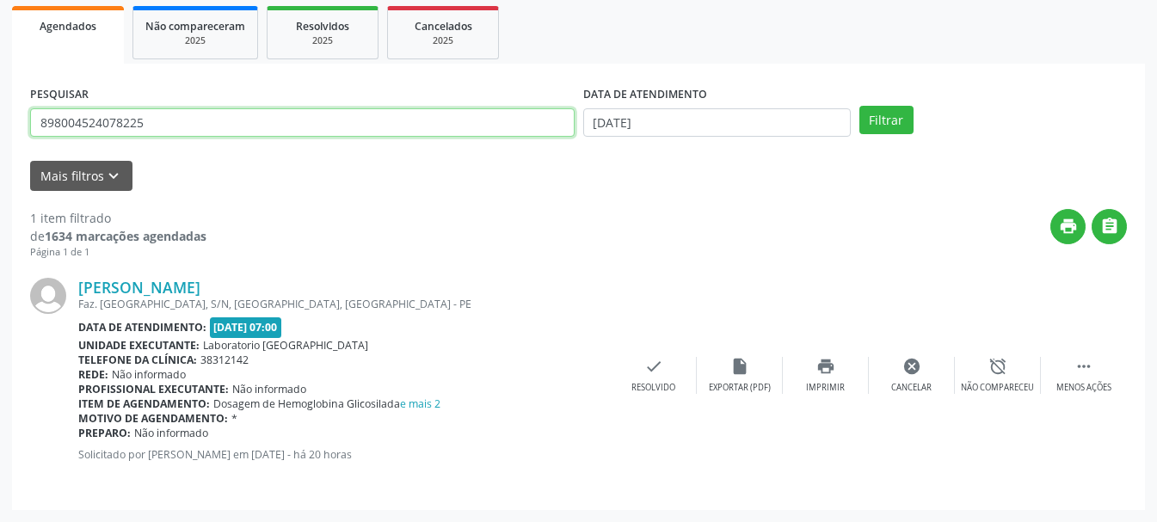
click at [369, 127] on input "898004524078225" at bounding box center [302, 122] width 544 height 29
type input "8"
click at [366, 120] on input "708601030048082" at bounding box center [302, 122] width 544 height 29
type input "7"
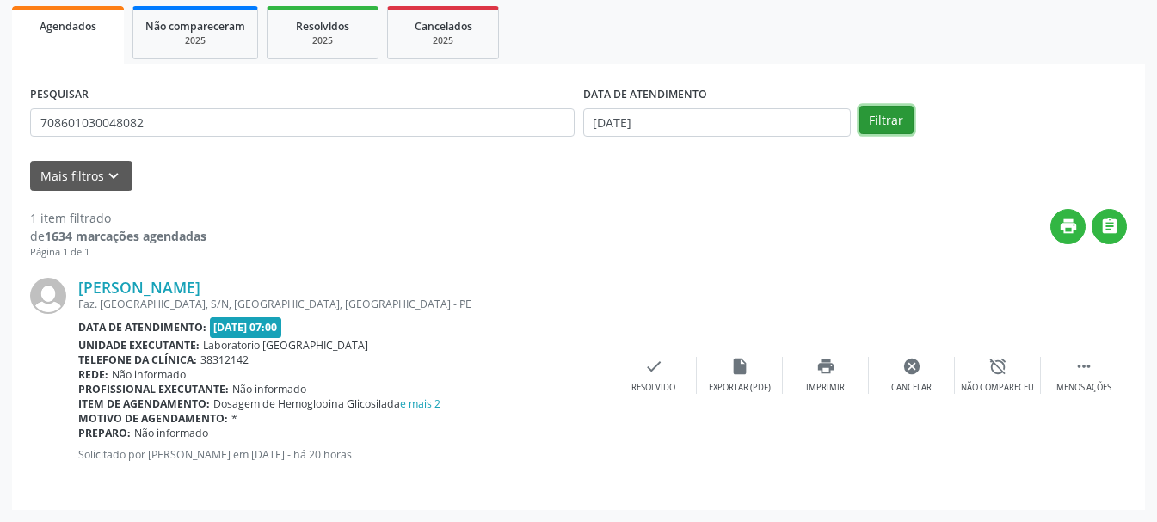
click at [885, 120] on button "Filtrar" at bounding box center [886, 120] width 54 height 29
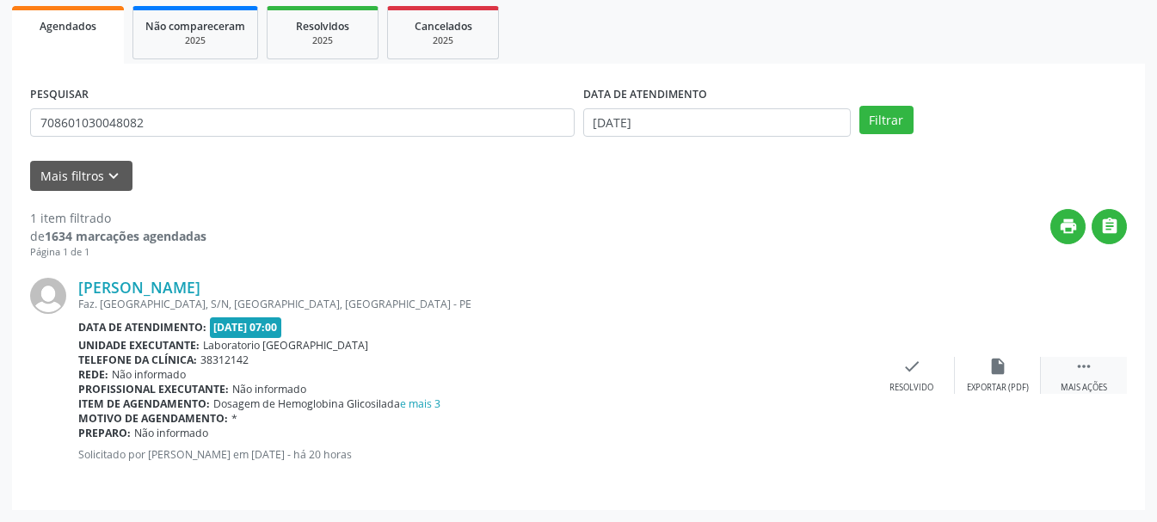
click at [1076, 380] on div " Mais ações" at bounding box center [1084, 375] width 86 height 37
click at [834, 368] on icon "print" at bounding box center [825, 366] width 19 height 19
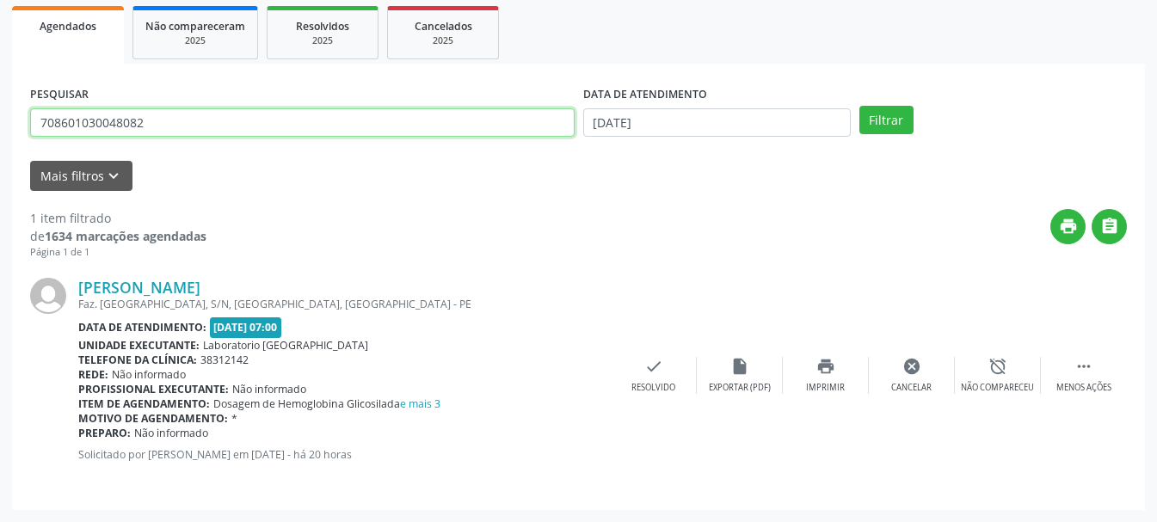
click at [452, 120] on input "708601030048082" at bounding box center [302, 122] width 544 height 29
type input "7"
type input "898002989834941"
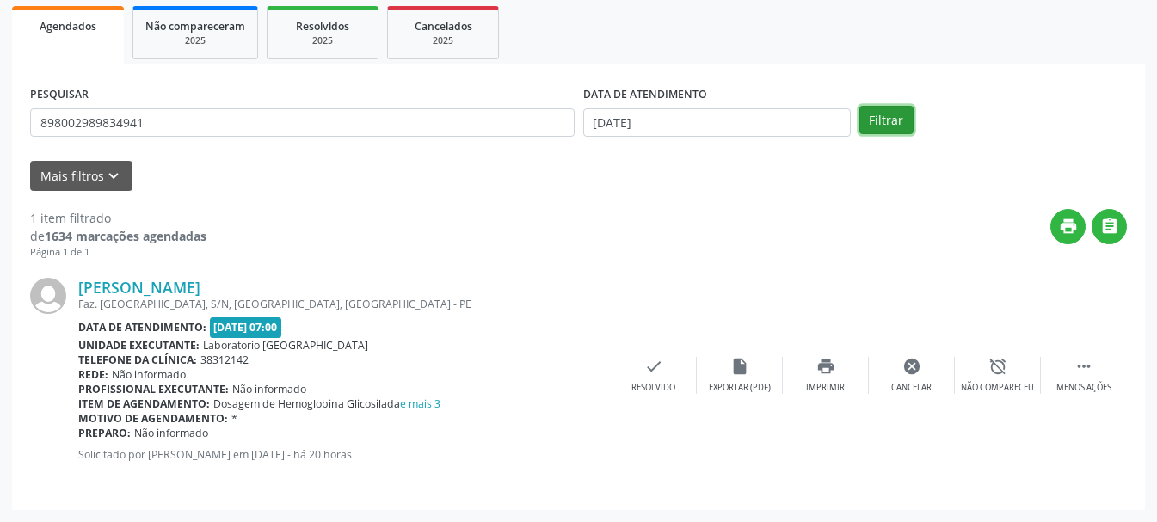
click at [874, 123] on button "Filtrar" at bounding box center [886, 120] width 54 height 29
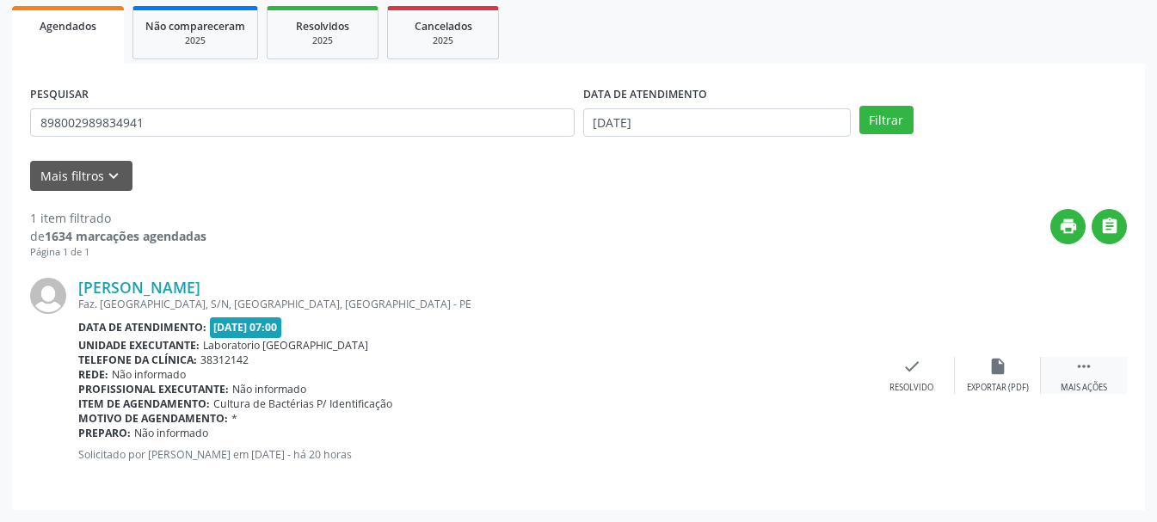
click at [1085, 372] on icon "" at bounding box center [1083, 366] width 19 height 19
click at [831, 391] on div "Imprimir" at bounding box center [825, 388] width 39 height 12
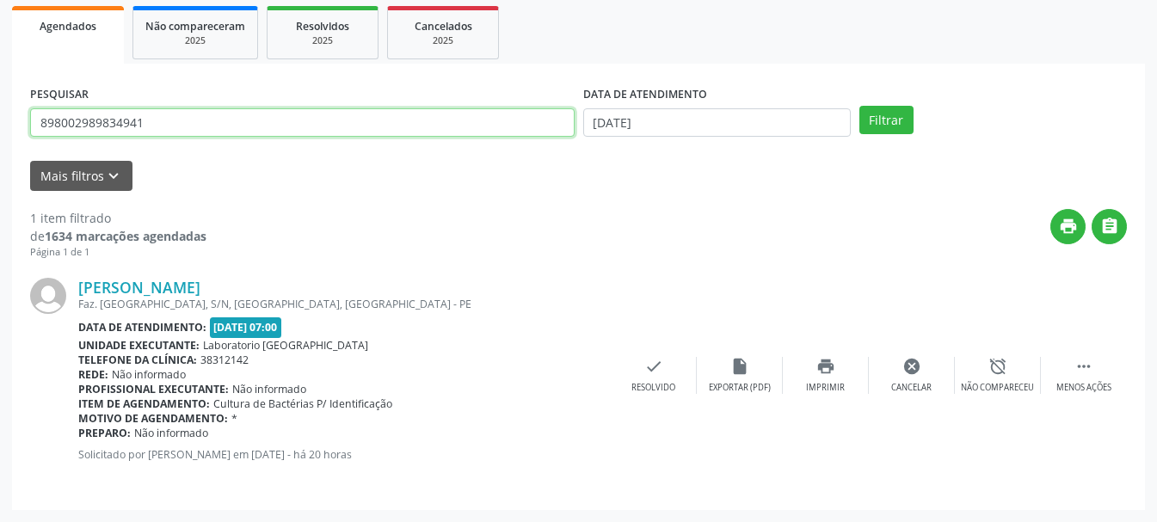
click at [352, 125] on input "898002989834941" at bounding box center [302, 122] width 544 height 29
drag, startPoint x: 403, startPoint y: 136, endPoint x: 35, endPoint y: 111, distance: 369.0
click at [35, 111] on input "898002989834941" at bounding box center [302, 122] width 544 height 29
type input "700102945656314"
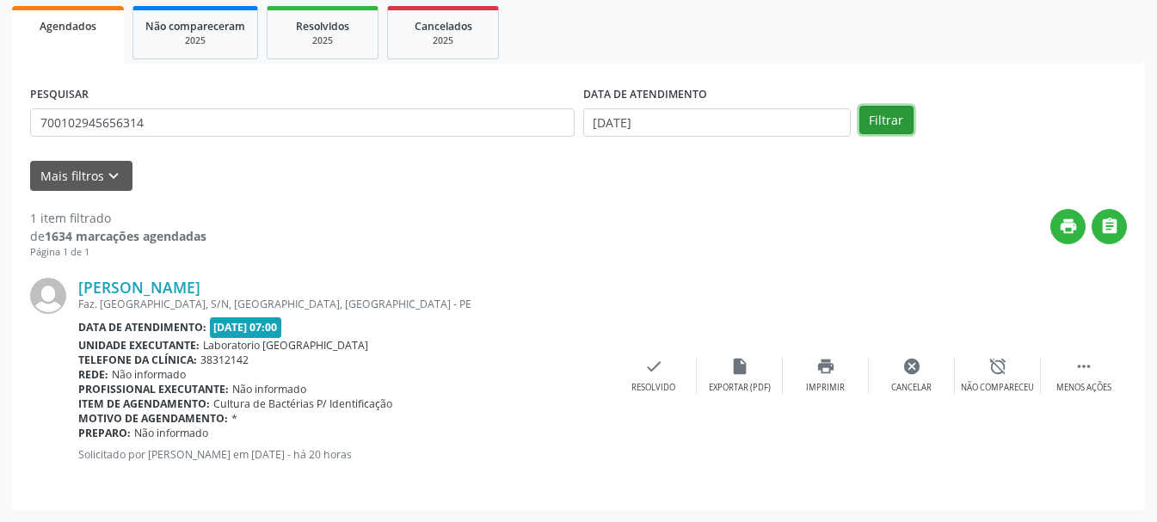
click at [895, 120] on button "Filtrar" at bounding box center [886, 120] width 54 height 29
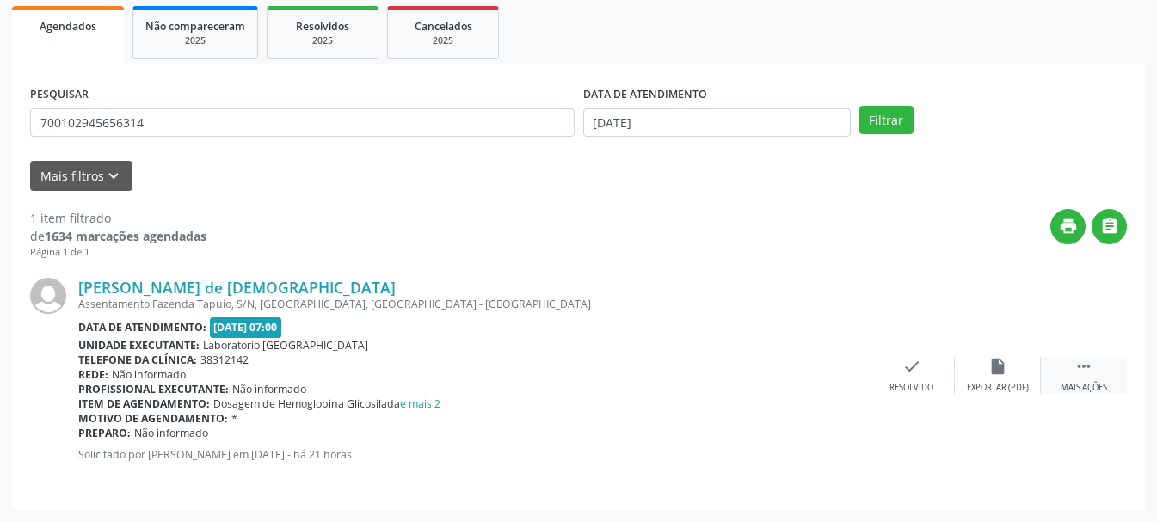
click at [1082, 367] on icon "" at bounding box center [1083, 366] width 19 height 19
click at [808, 386] on div "Imprimir" at bounding box center [825, 388] width 39 height 12
